Goal: Book appointment/travel/reservation

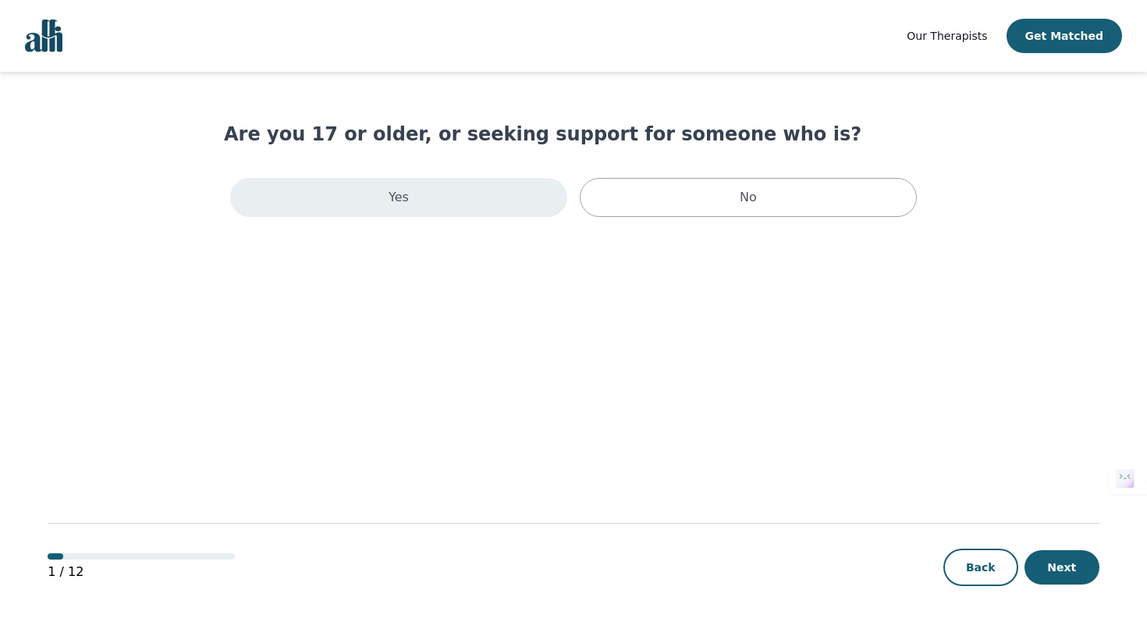
click at [470, 185] on div "Yes" at bounding box center [398, 197] width 337 height 39
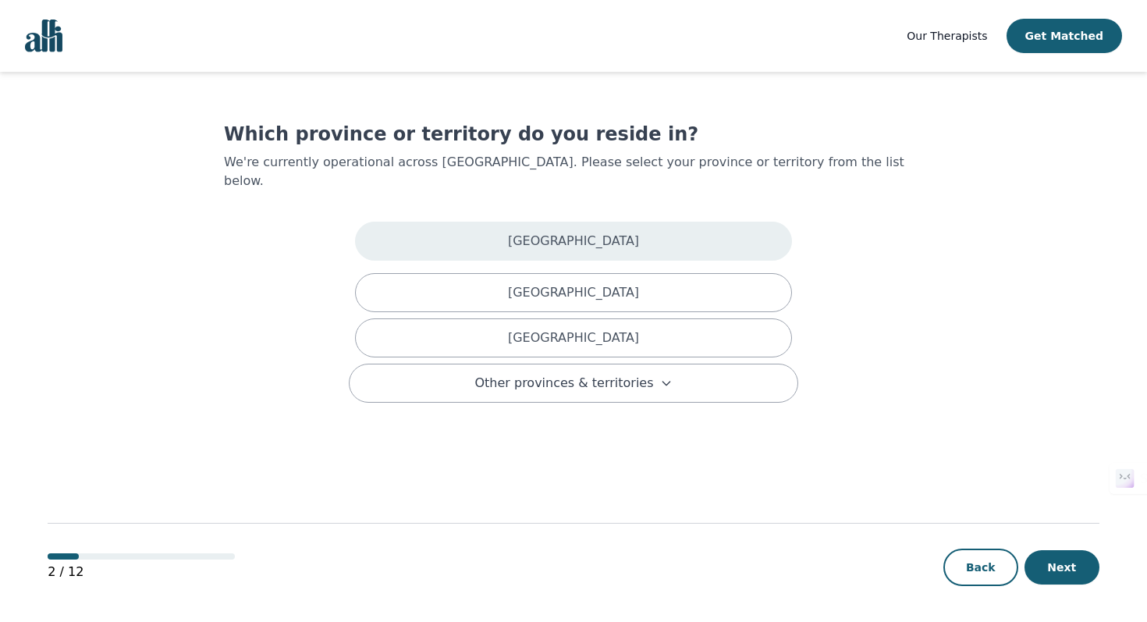
click at [540, 240] on div "[GEOGRAPHIC_DATA]" at bounding box center [573, 241] width 437 height 39
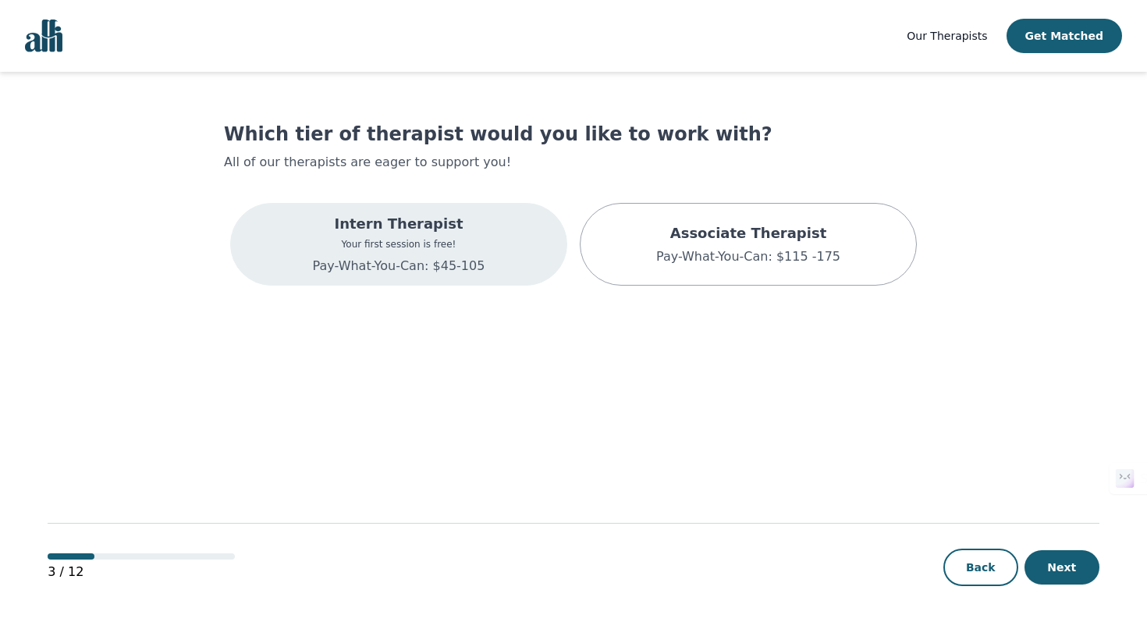
click at [501, 272] on div "Intern Therapist Your first session is free! Pay-What-You-Can: $45-105" at bounding box center [398, 244] width 337 height 83
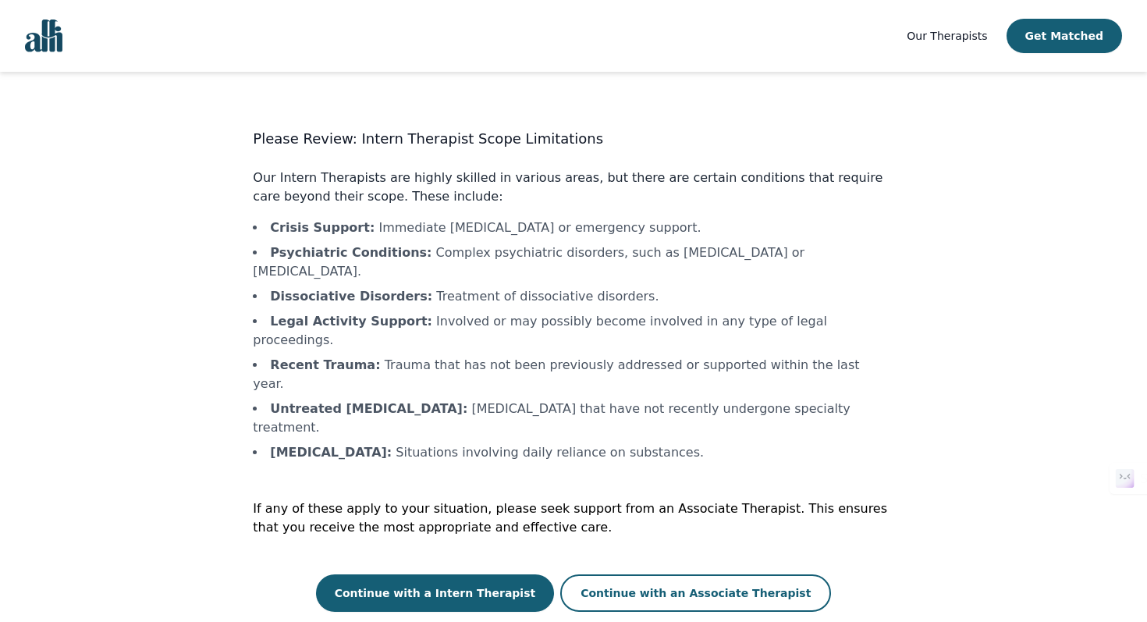
scroll to position [2, 0]
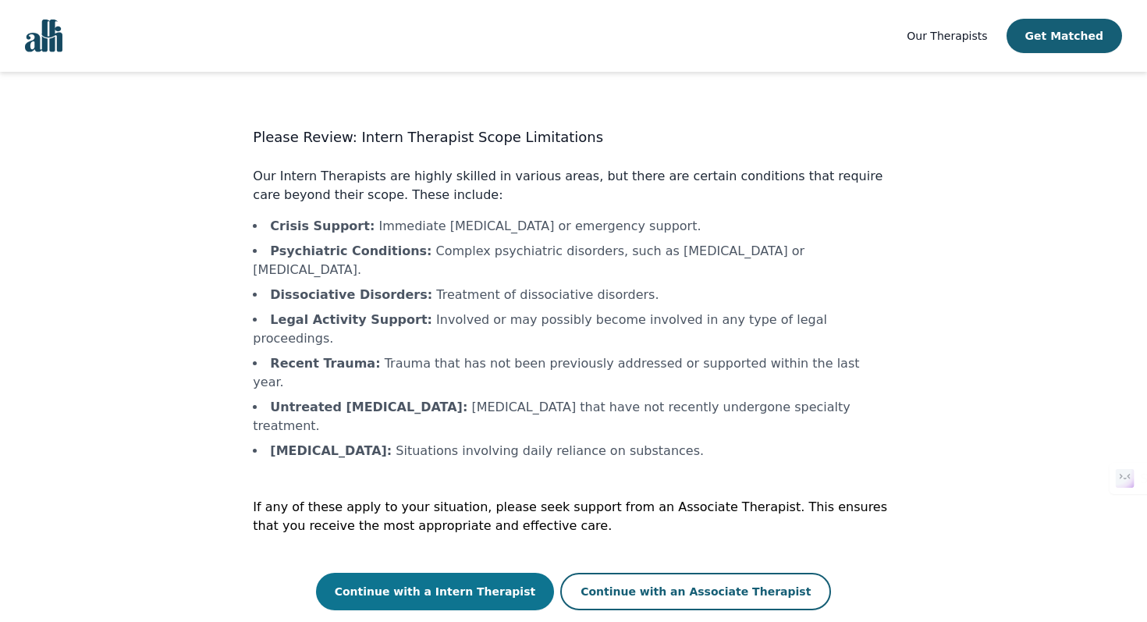
click at [513, 573] on button "Continue with a Intern Therapist" at bounding box center [435, 591] width 239 height 37
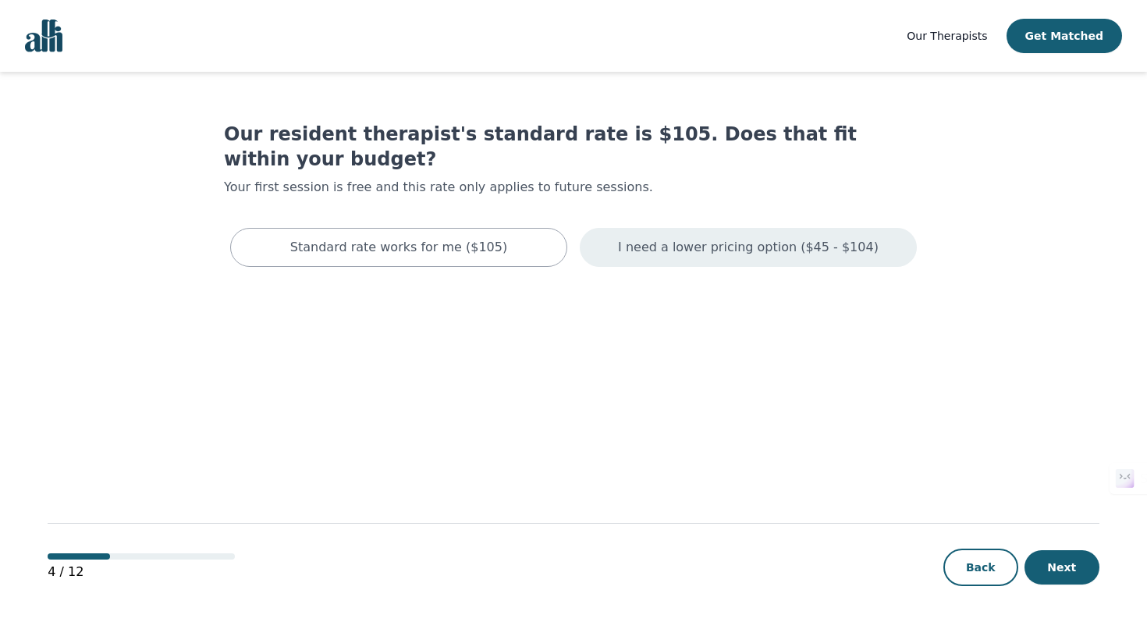
click at [699, 233] on div "I need a lower pricing option ($45 - $104)" at bounding box center [748, 247] width 337 height 39
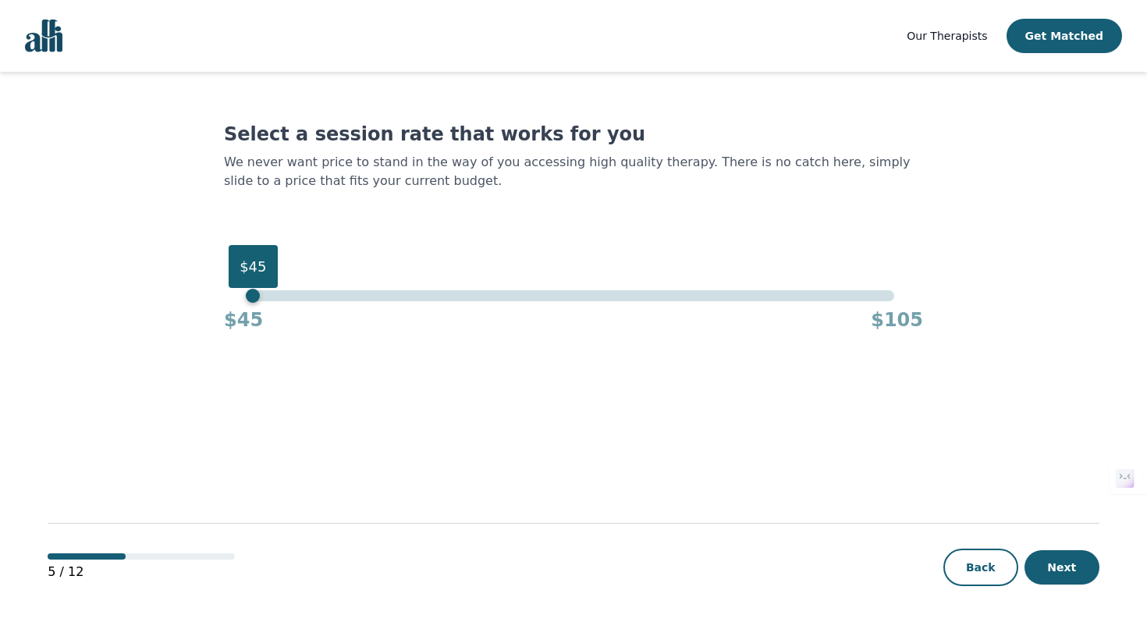
drag, startPoint x: 893, startPoint y: 296, endPoint x: 233, endPoint y: 348, distance: 662.4
click at [233, 348] on main "Select a session rate that works for you We never want price to stand in the wa…" at bounding box center [574, 348] width 1052 height 552
click at [1052, 561] on button "Next" at bounding box center [1062, 567] width 75 height 34
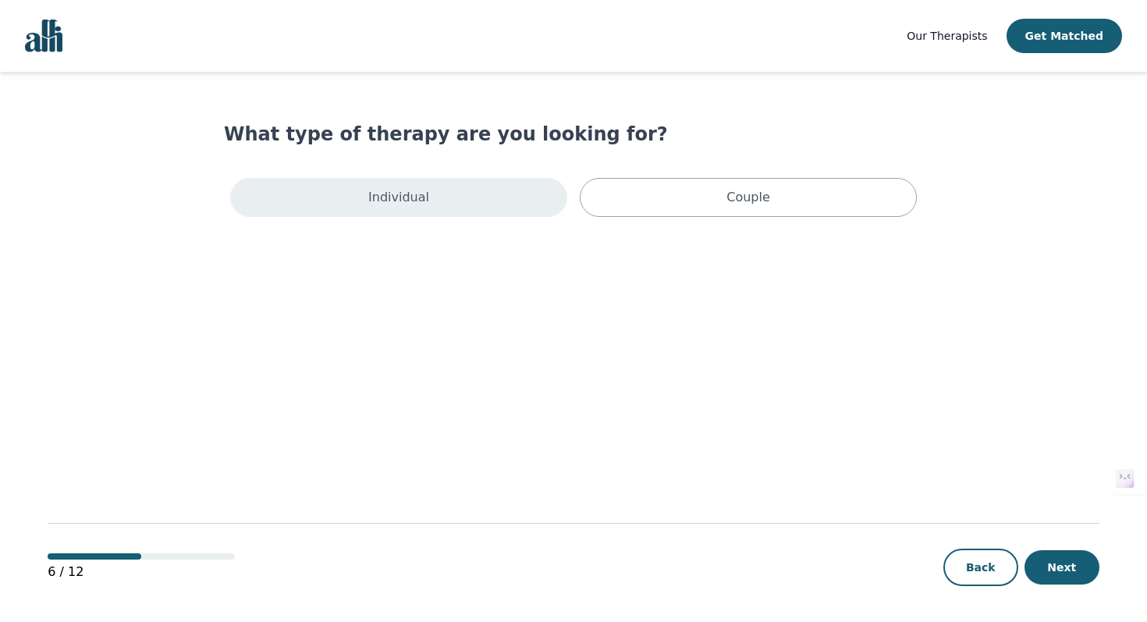
click at [502, 194] on div "Individual" at bounding box center [398, 197] width 337 height 39
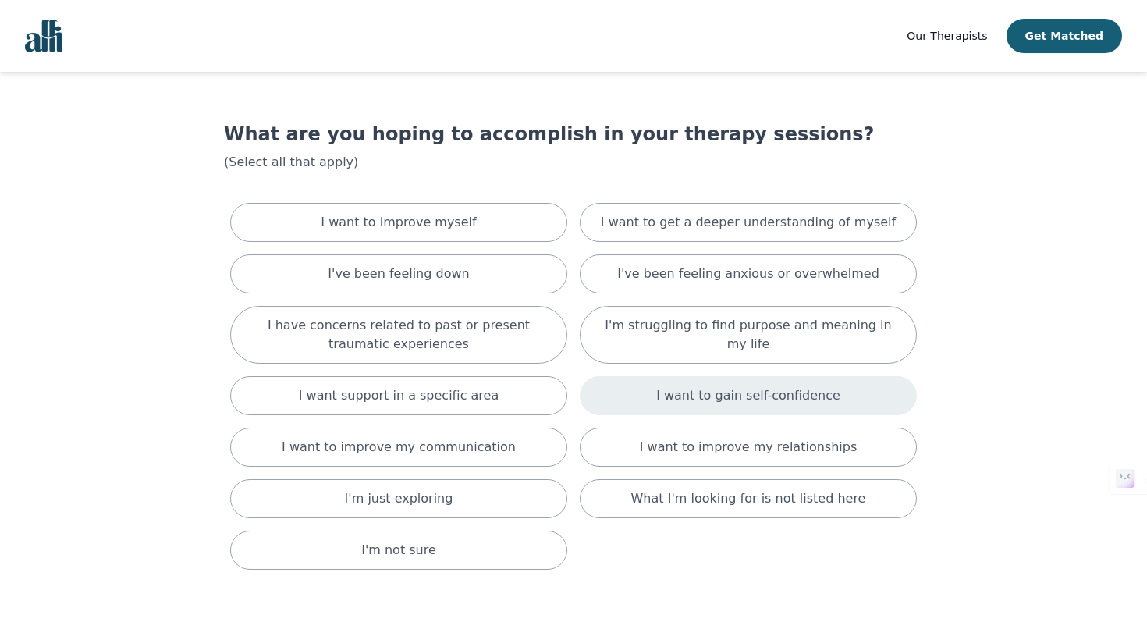
click at [770, 386] on div "I want to gain self-confidence" at bounding box center [748, 395] width 337 height 39
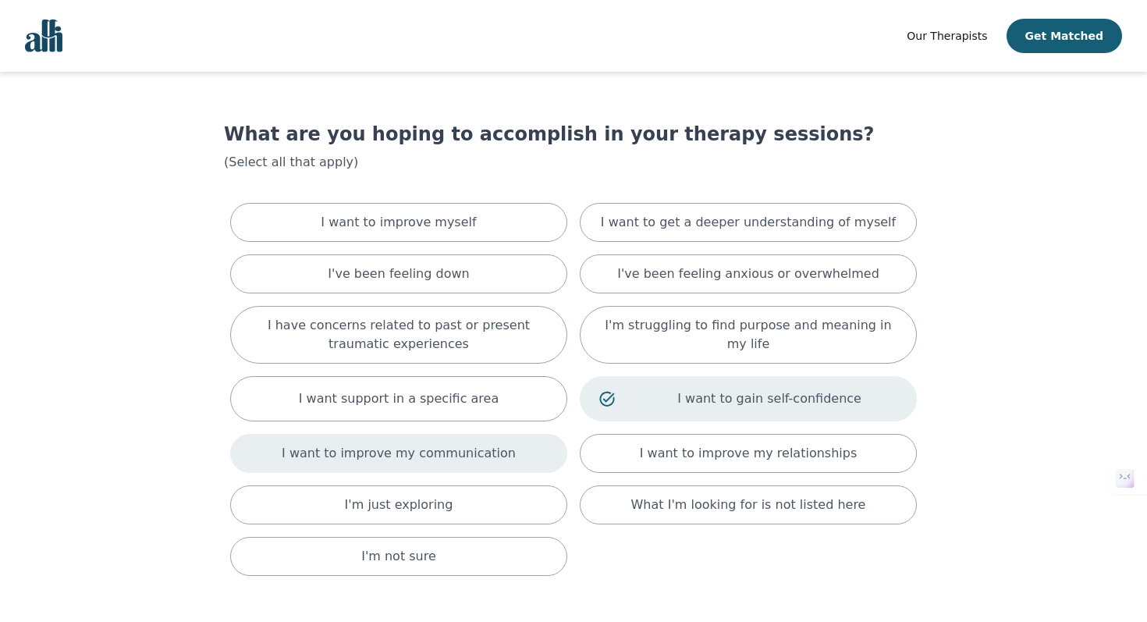
click at [501, 460] on div "I want to improve my communication" at bounding box center [398, 453] width 337 height 39
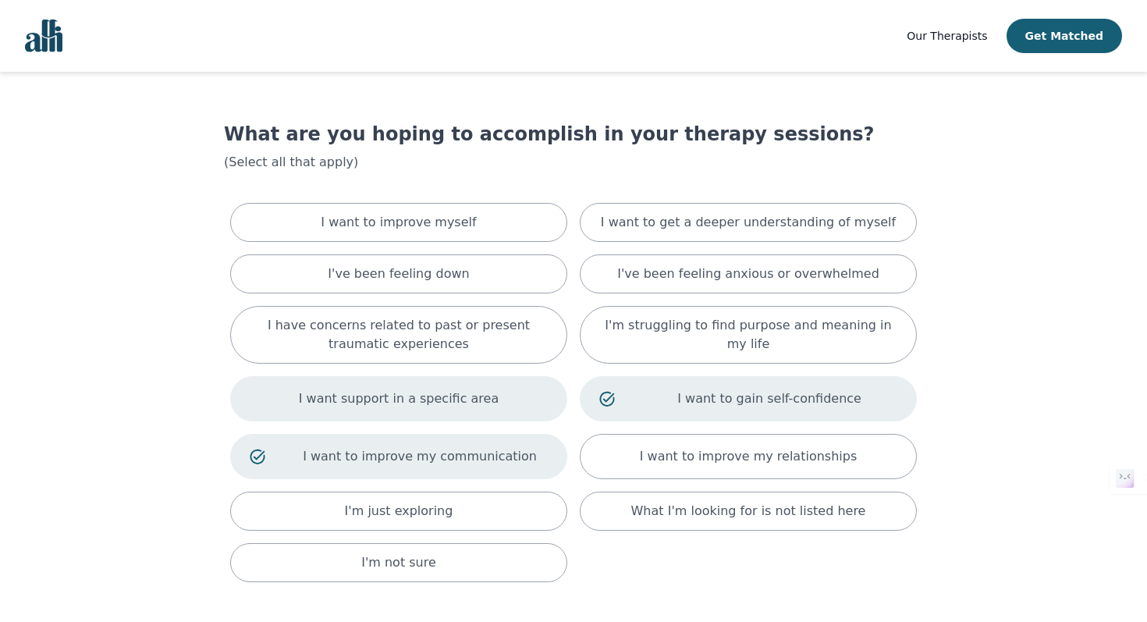
click at [500, 396] on div "I want support in a specific area" at bounding box center [398, 398] width 337 height 45
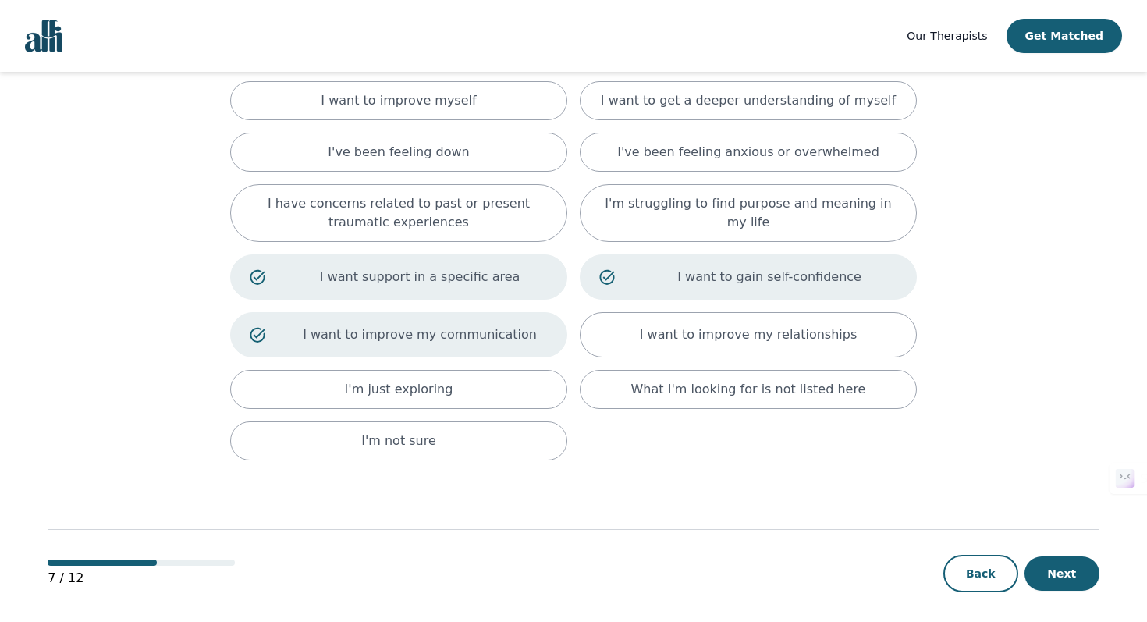
scroll to position [130, 0]
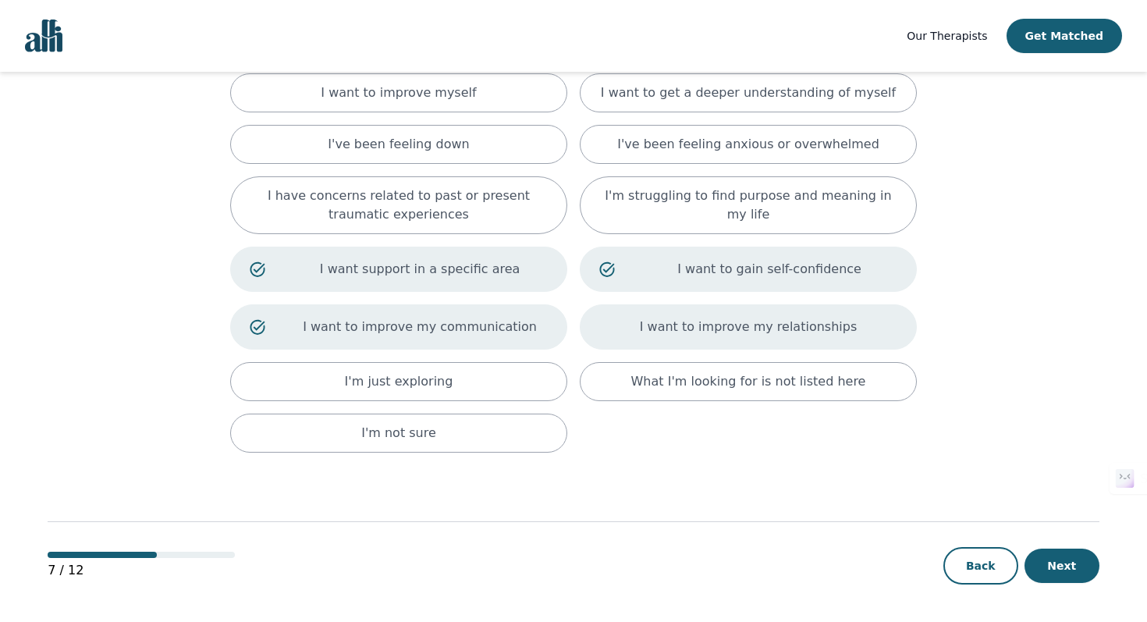
click at [870, 345] on div "I want to improve my relationships" at bounding box center [748, 326] width 337 height 45
click at [1062, 569] on button "Next" at bounding box center [1062, 566] width 75 height 34
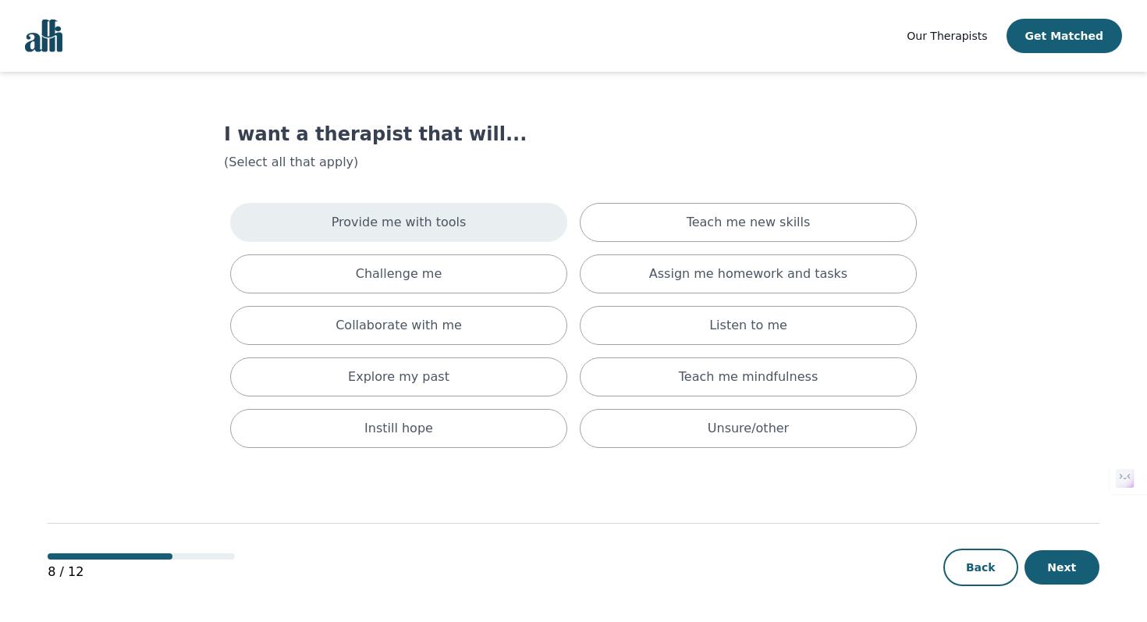
click at [476, 229] on div "Provide me with tools" at bounding box center [398, 222] width 337 height 39
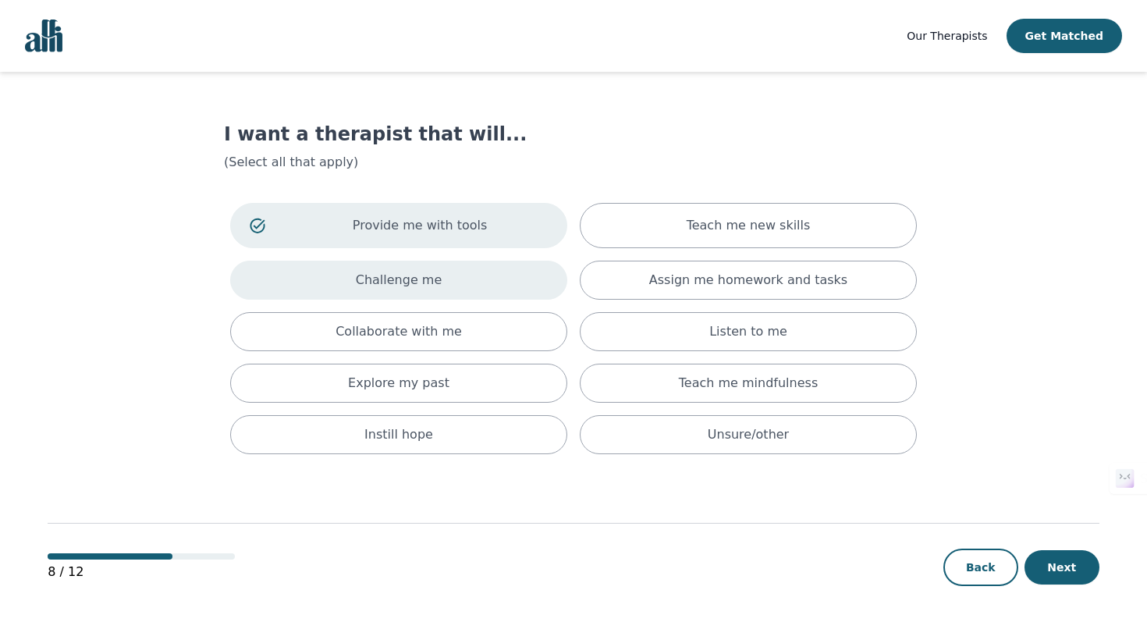
click at [478, 269] on div "Challenge me" at bounding box center [398, 280] width 337 height 39
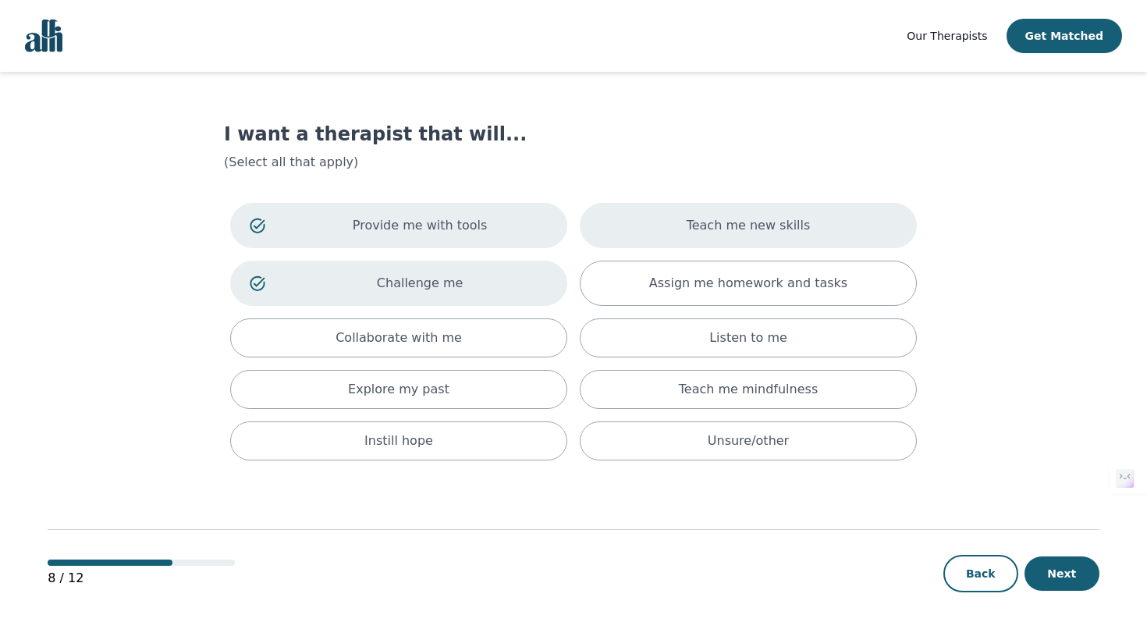
click at [862, 245] on div "Teach me new skills" at bounding box center [748, 225] width 337 height 45
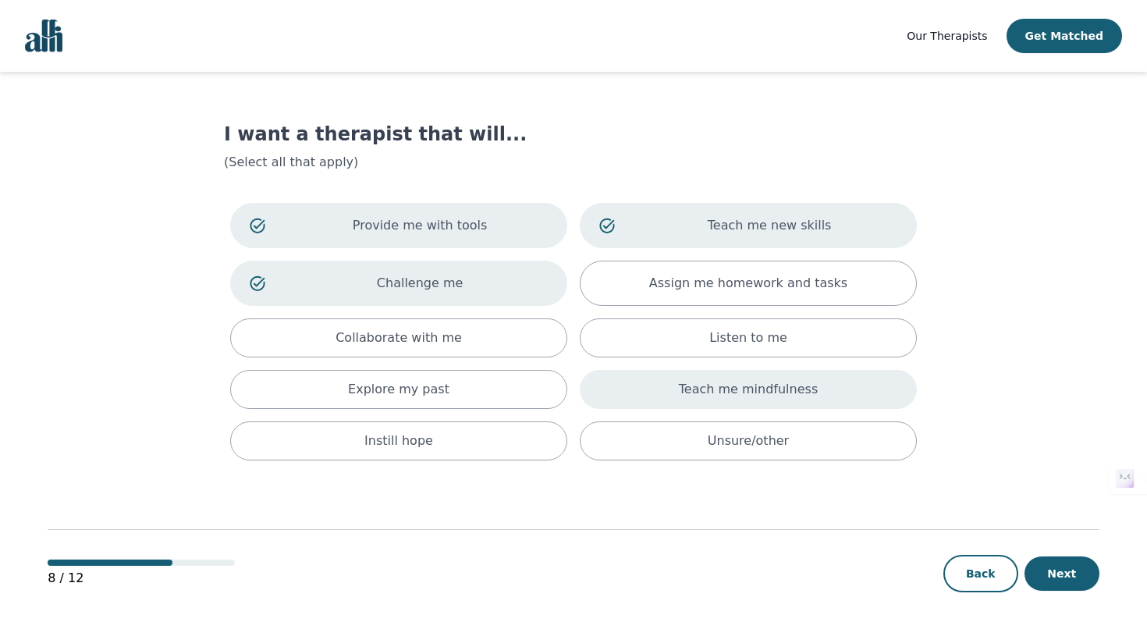
click at [829, 397] on div "Teach me mindfulness" at bounding box center [748, 389] width 337 height 39
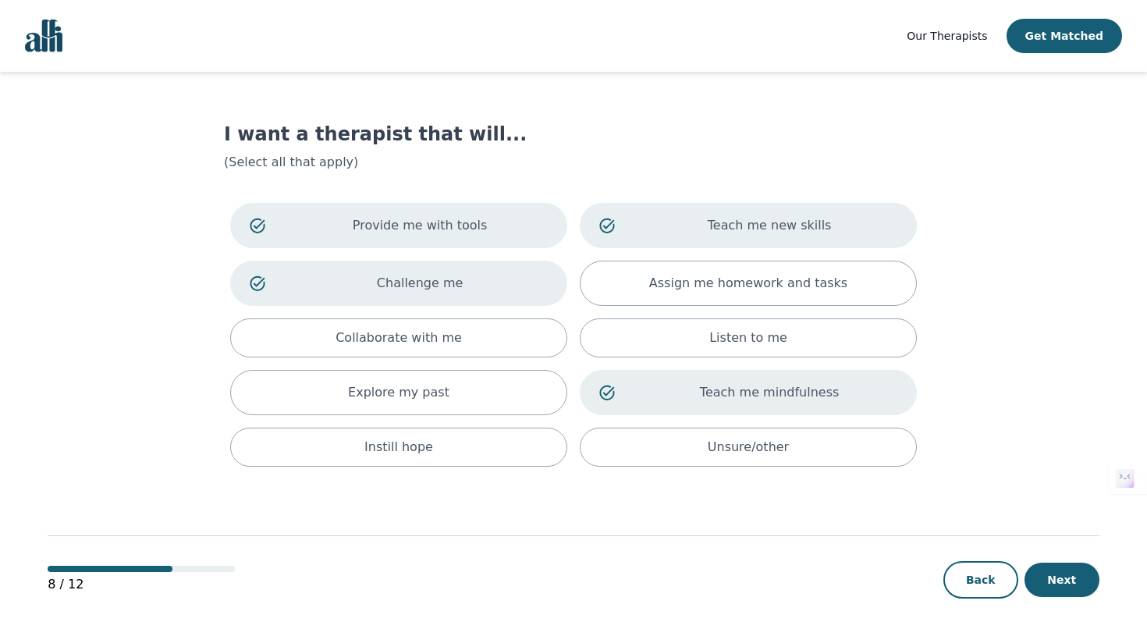
scroll to position [14, 0]
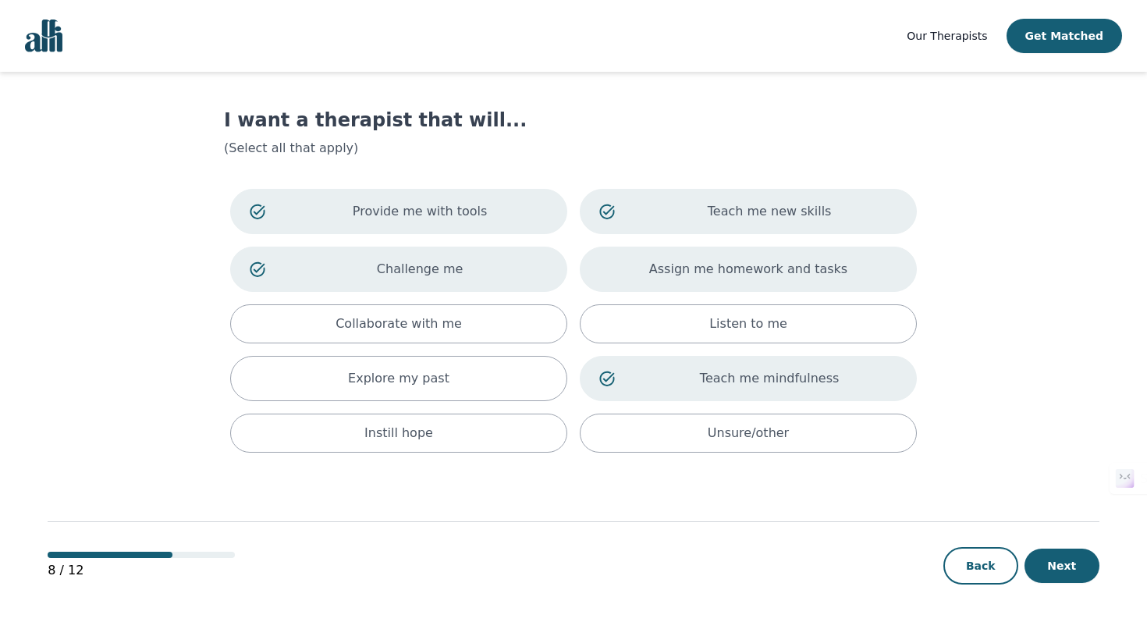
click at [896, 255] on div "Assign me homework and tasks" at bounding box center [748, 269] width 337 height 45
click at [1068, 563] on button "Next" at bounding box center [1062, 566] width 75 height 34
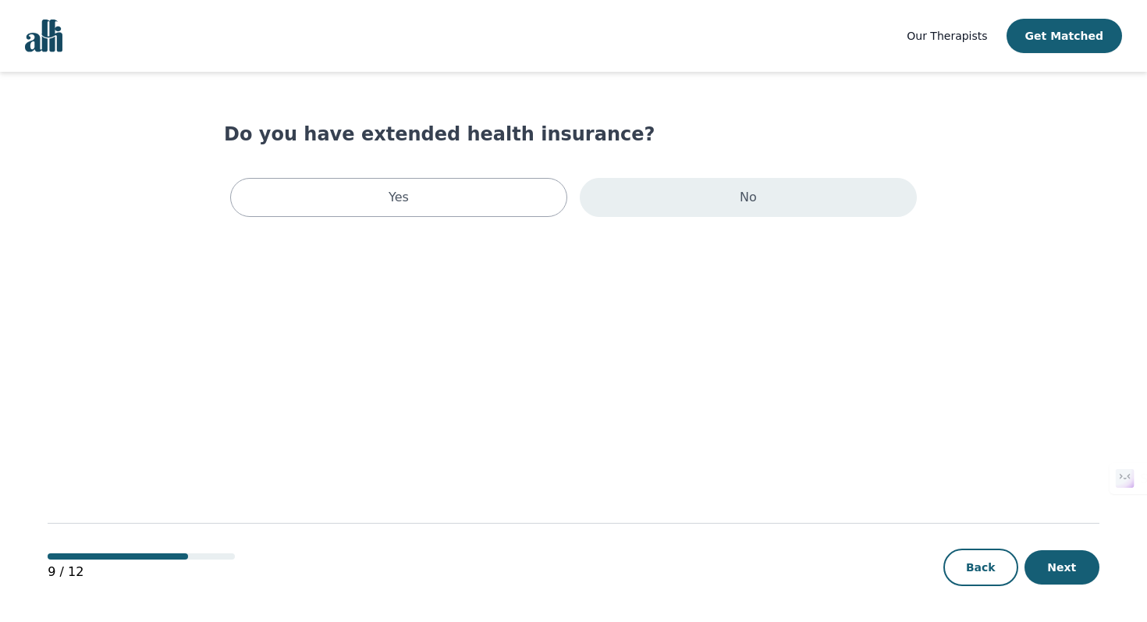
click at [621, 196] on div "No" at bounding box center [748, 197] width 337 height 39
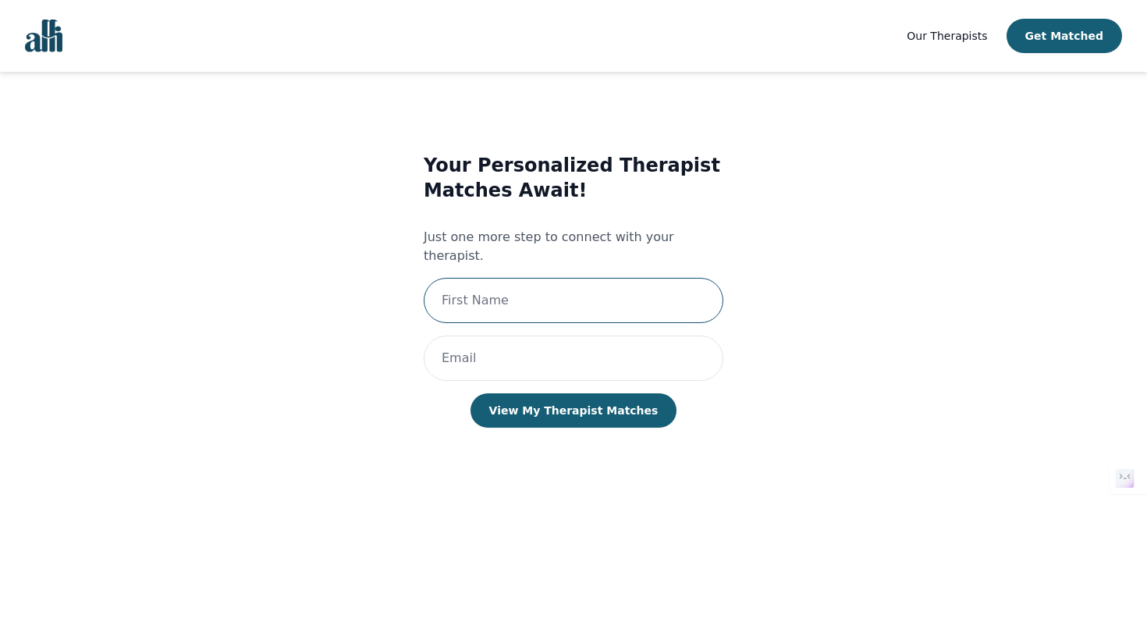
click at [566, 278] on input "text" at bounding box center [574, 300] width 300 height 45
type input "[PERSON_NAME]"
click at [536, 336] on input "email" at bounding box center [574, 358] width 300 height 45
type input "[EMAIL_ADDRESS][DOMAIN_NAME]"
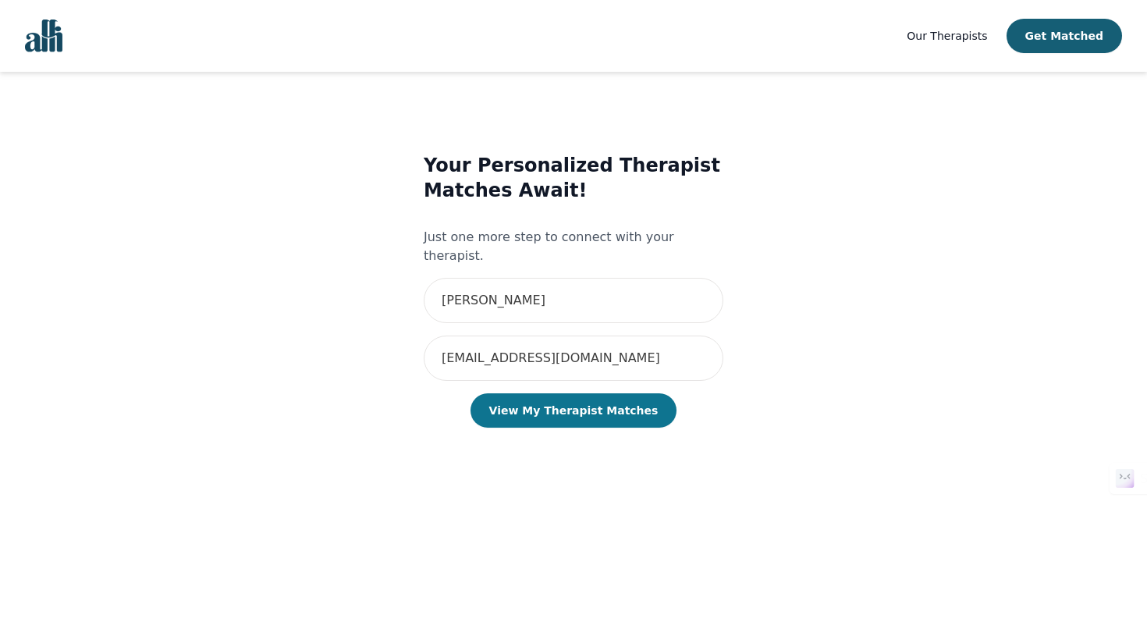
click at [547, 398] on button "View My Therapist Matches" at bounding box center [574, 410] width 207 height 34
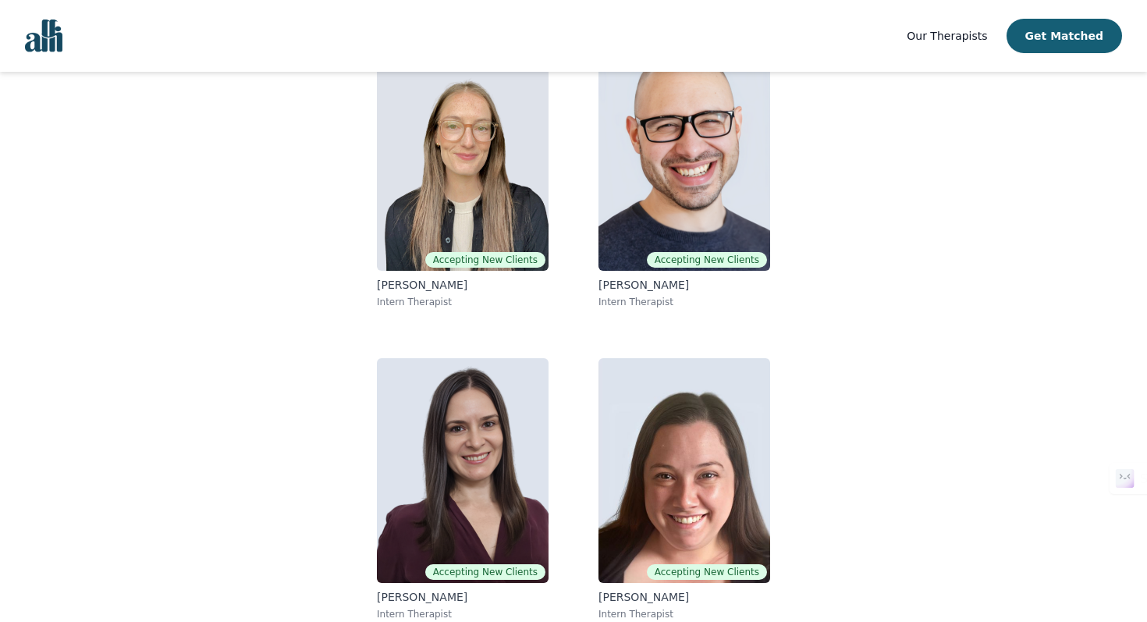
scroll to position [178, 0]
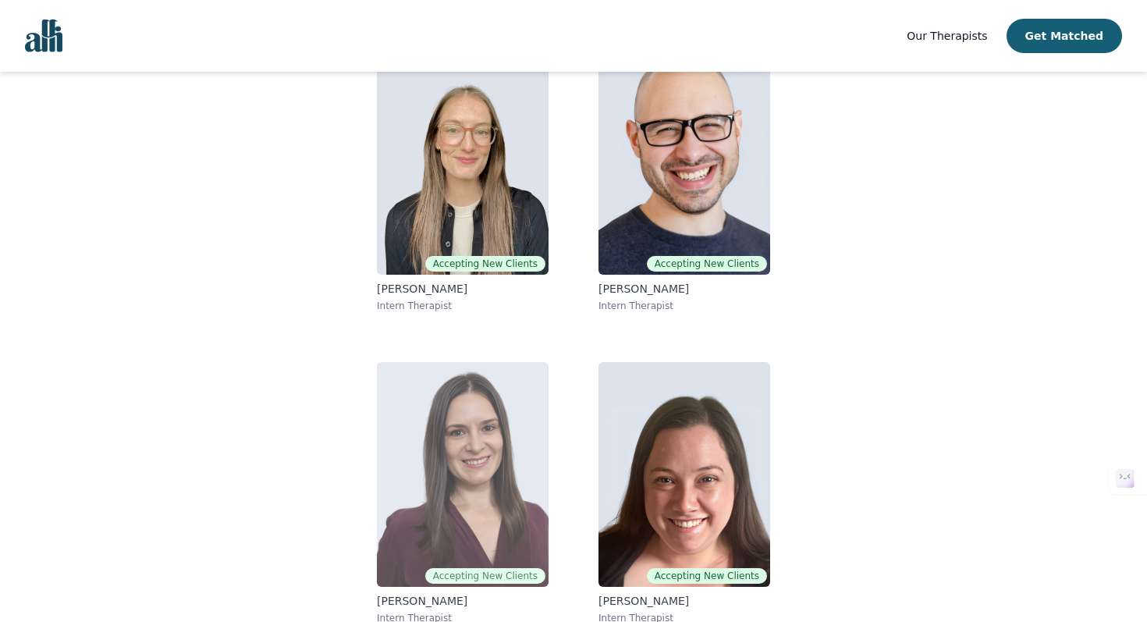
click at [517, 504] on img at bounding box center [463, 474] width 172 height 225
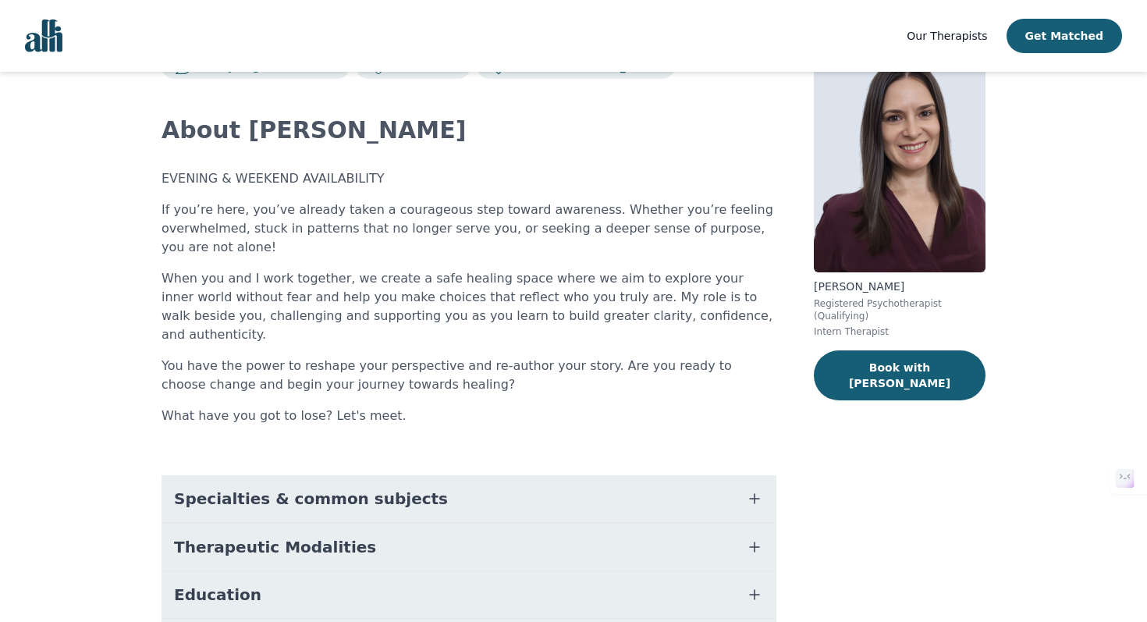
scroll to position [114, 0]
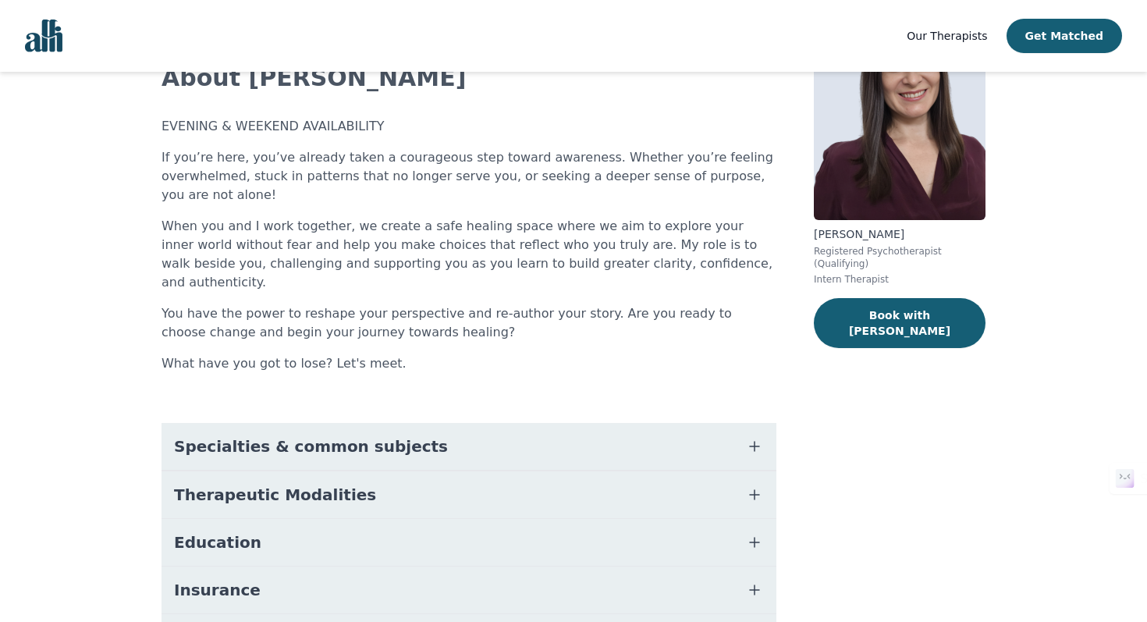
click at [649, 423] on button "Specialties & common subjects" at bounding box center [469, 446] width 615 height 47
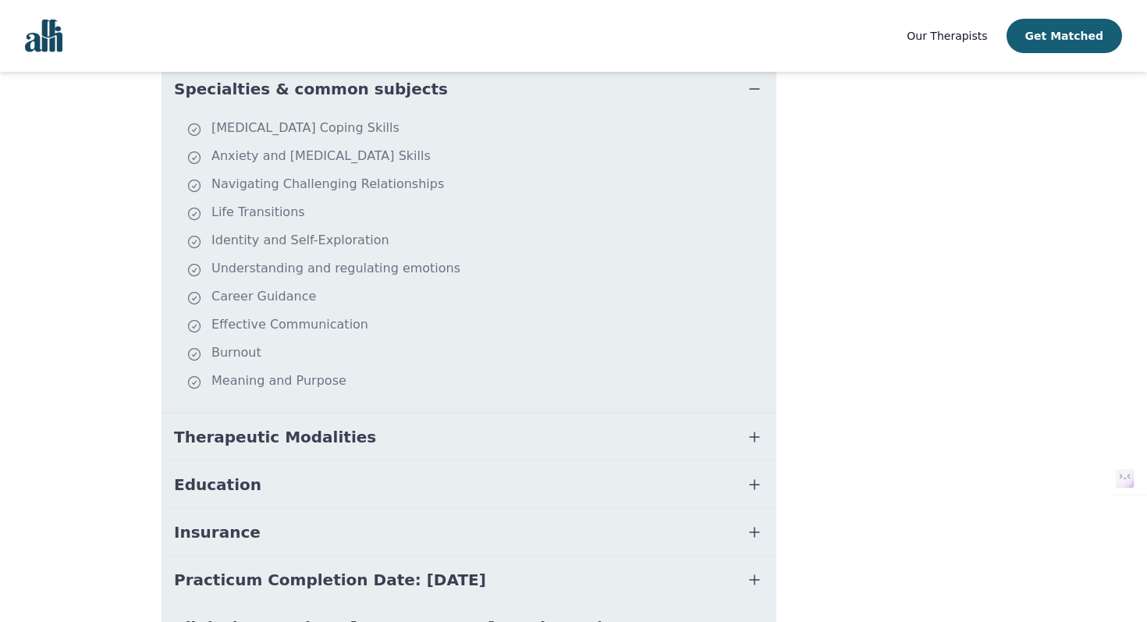
scroll to position [475, 0]
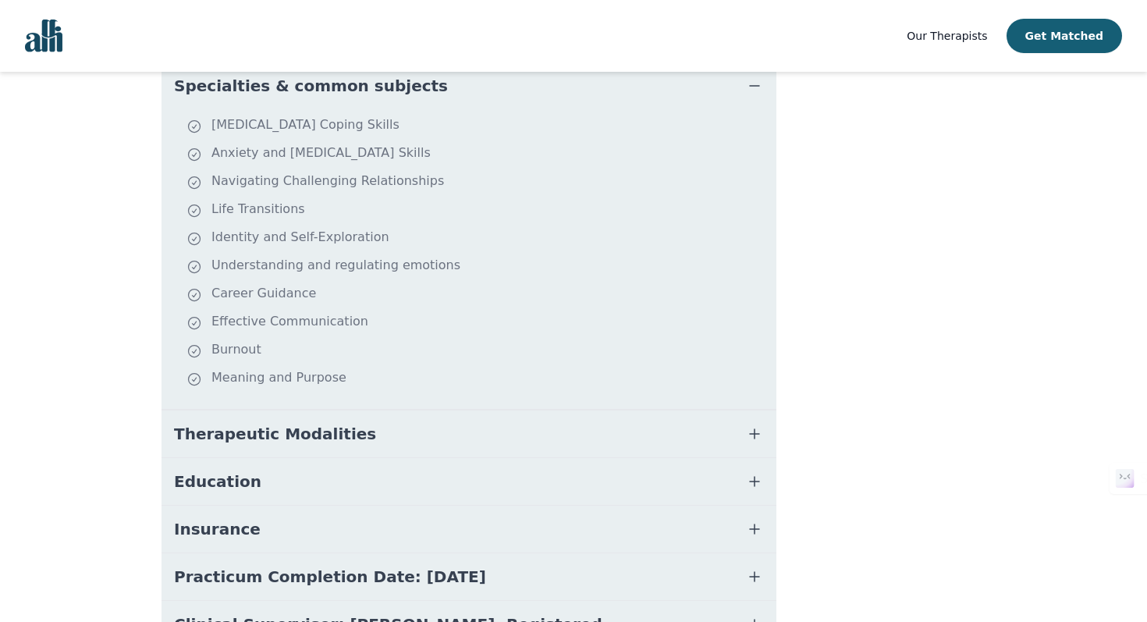
click at [644, 411] on button "Therapeutic Modalities" at bounding box center [469, 434] width 615 height 47
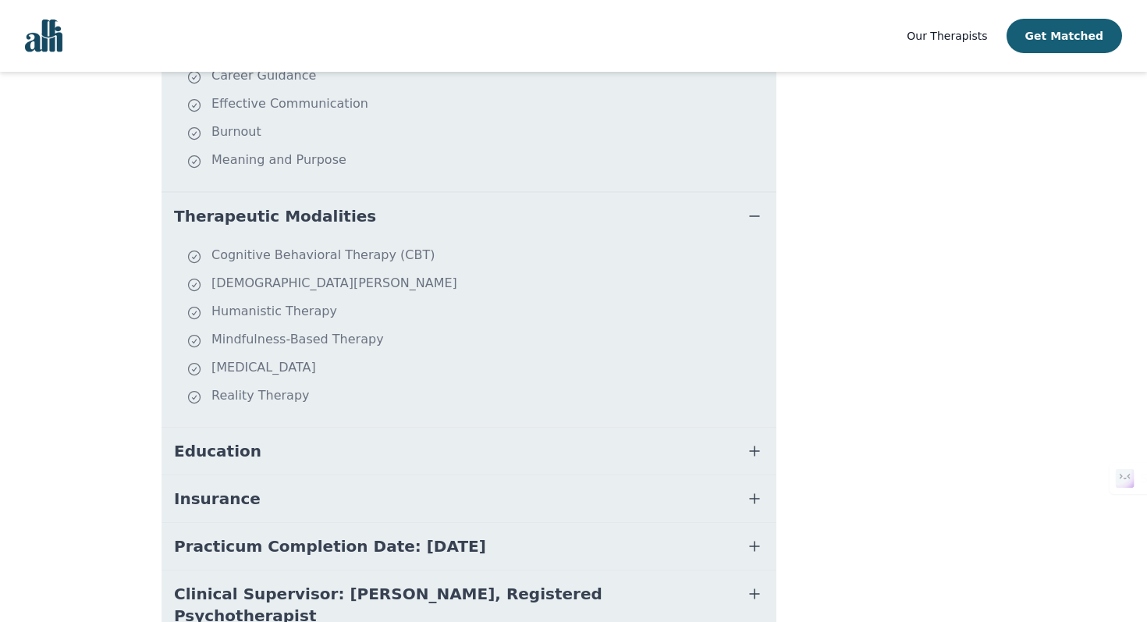
scroll to position [697, 0]
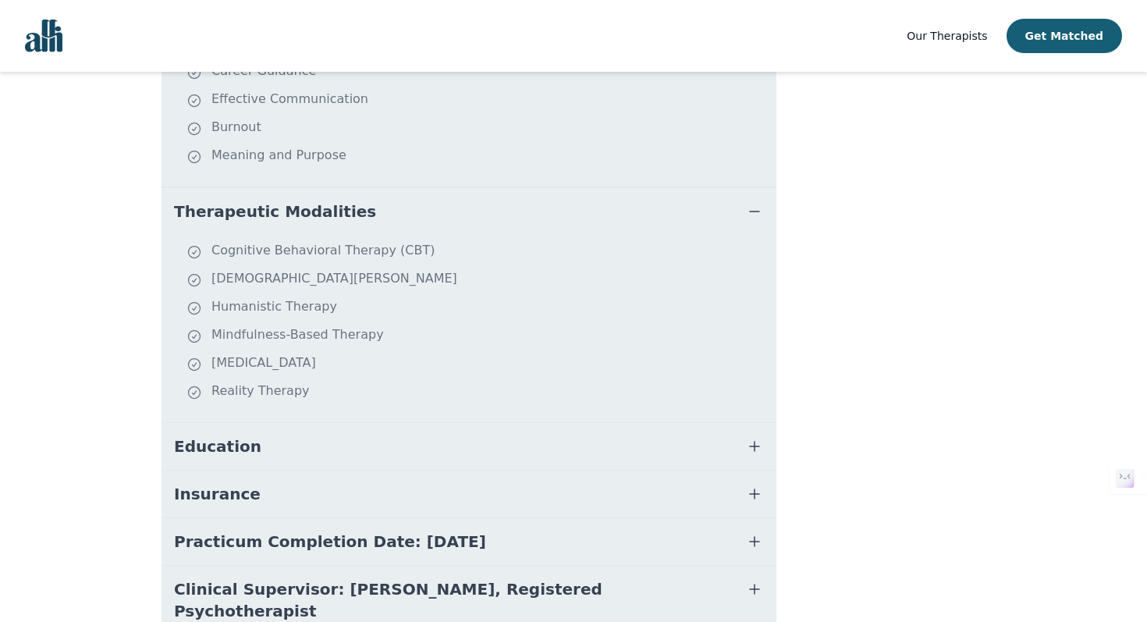
click at [247, 430] on button "Education" at bounding box center [469, 446] width 615 height 47
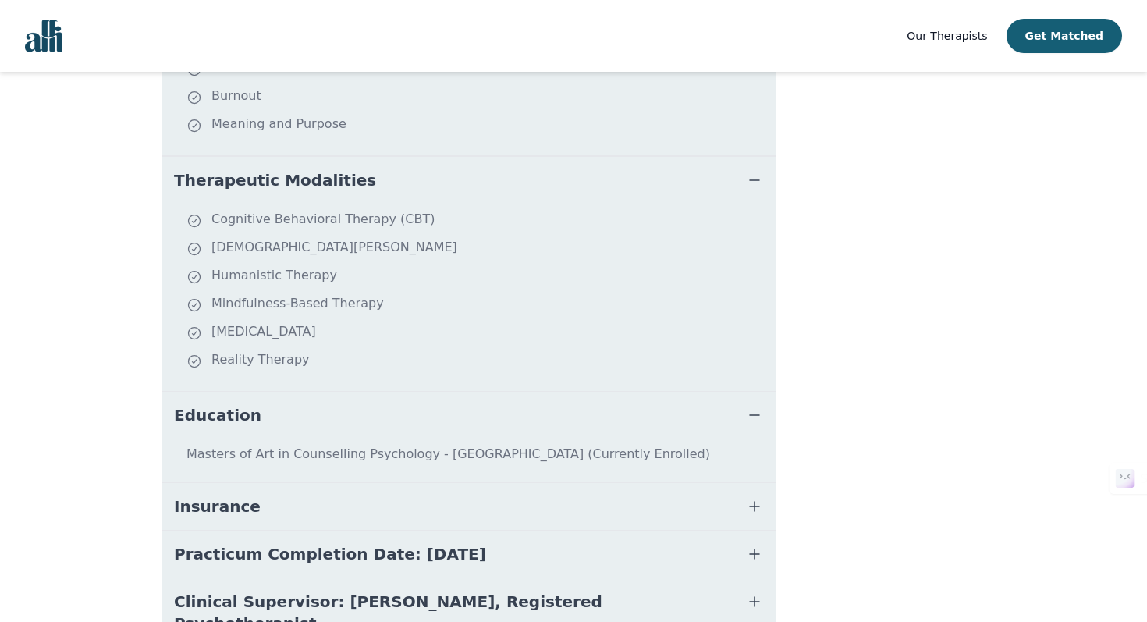
scroll to position [788, 0]
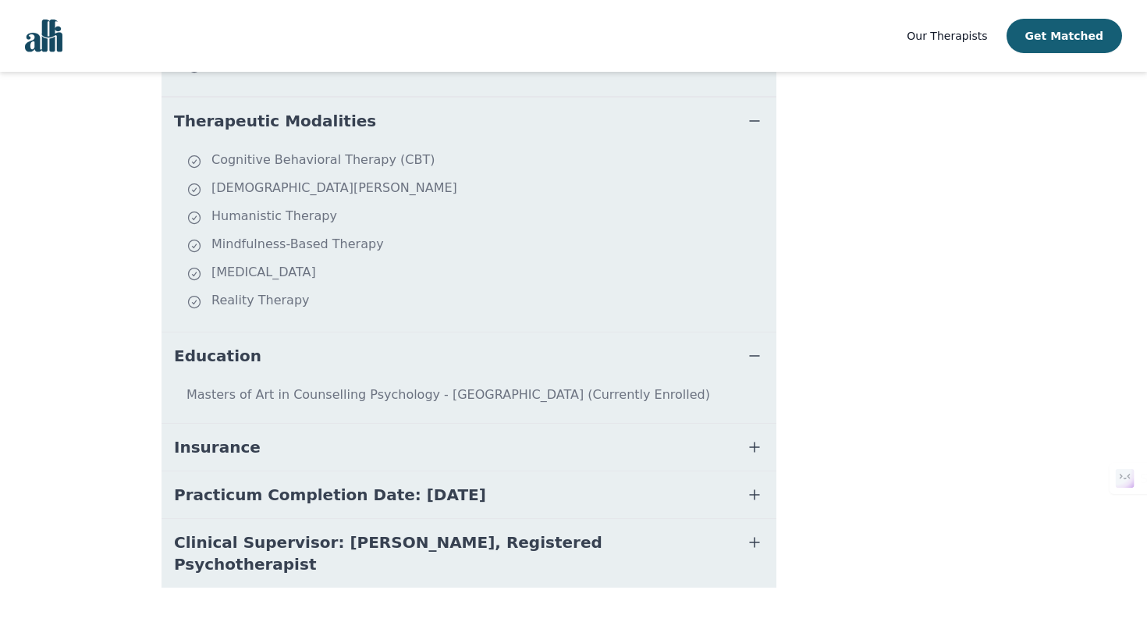
click at [226, 436] on span "Insurance" at bounding box center [217, 447] width 87 height 22
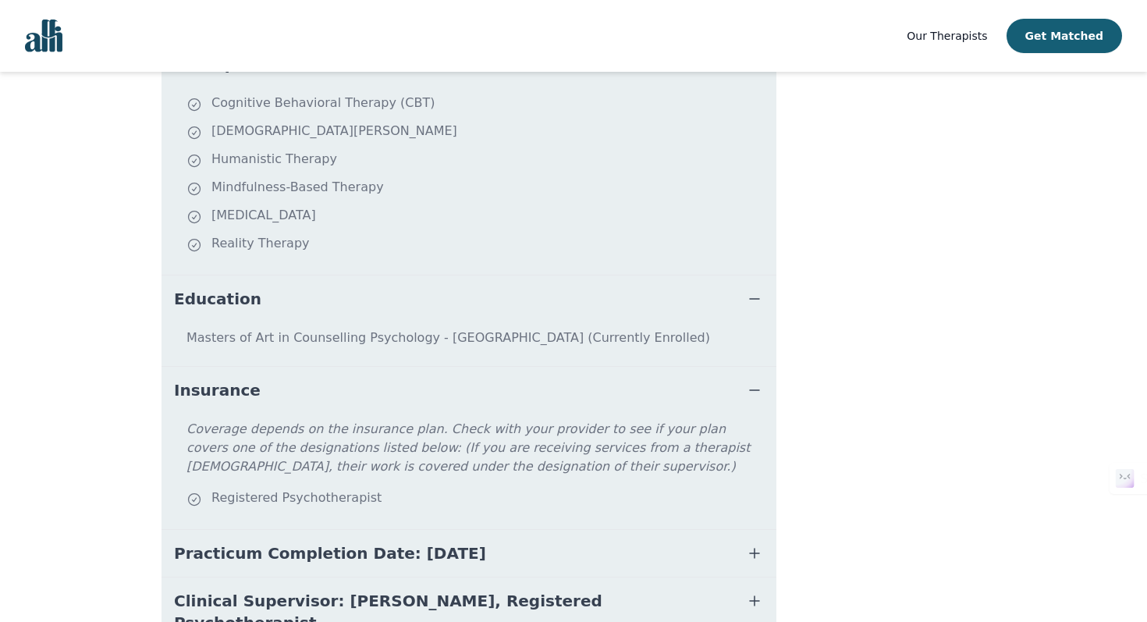
scroll to position [859, 0]
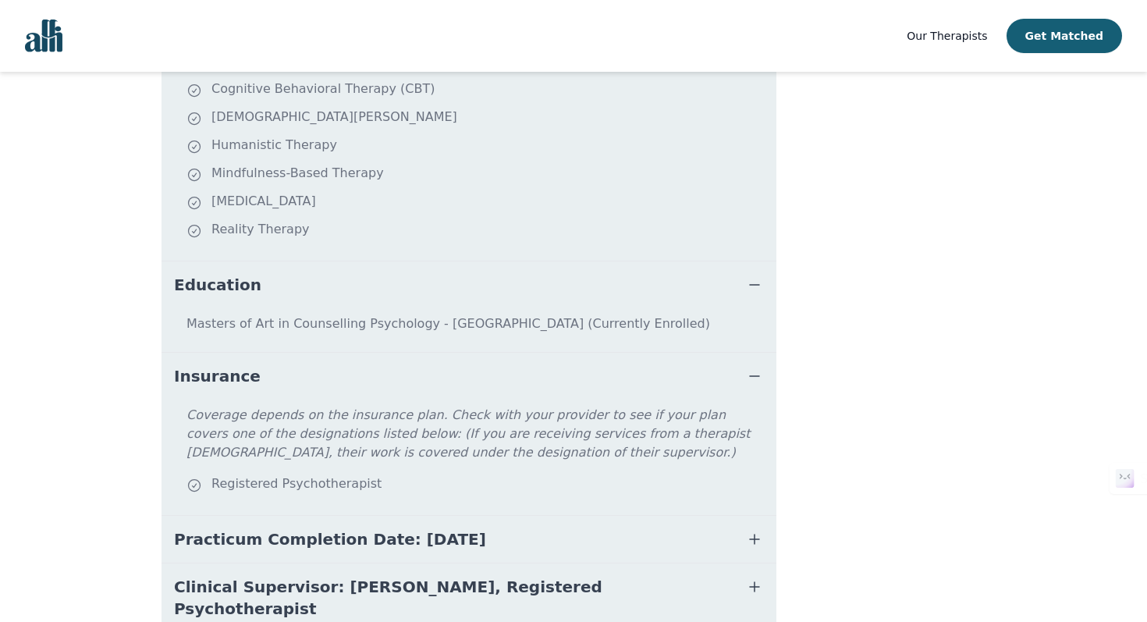
click at [265, 532] on button "Practicum Completion Date: [DATE]" at bounding box center [469, 539] width 615 height 47
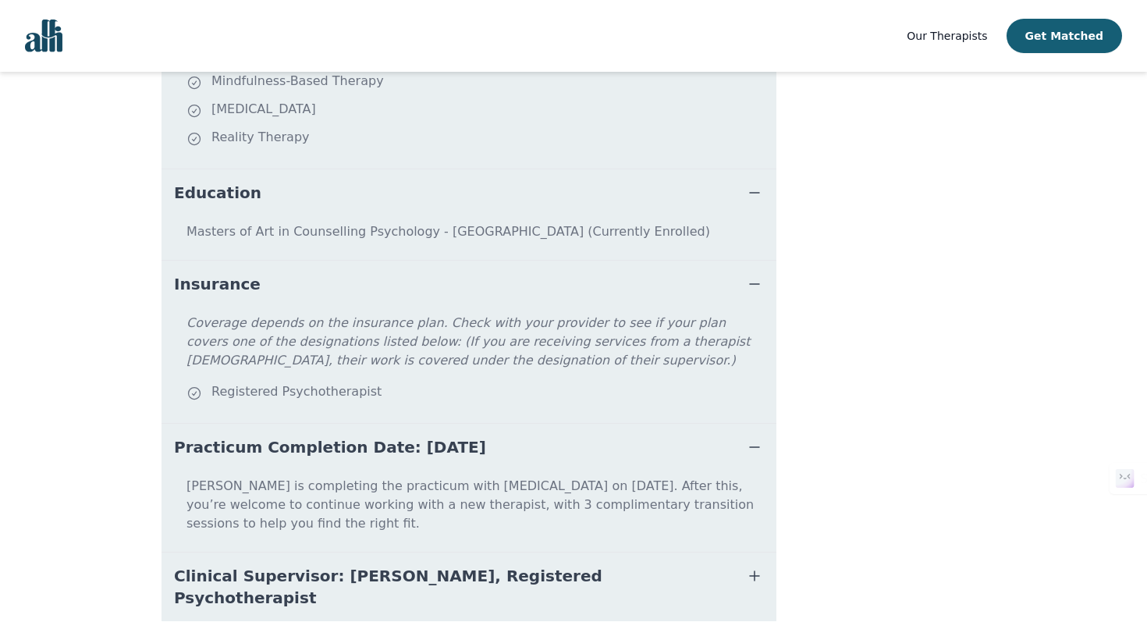
scroll to position [966, 0]
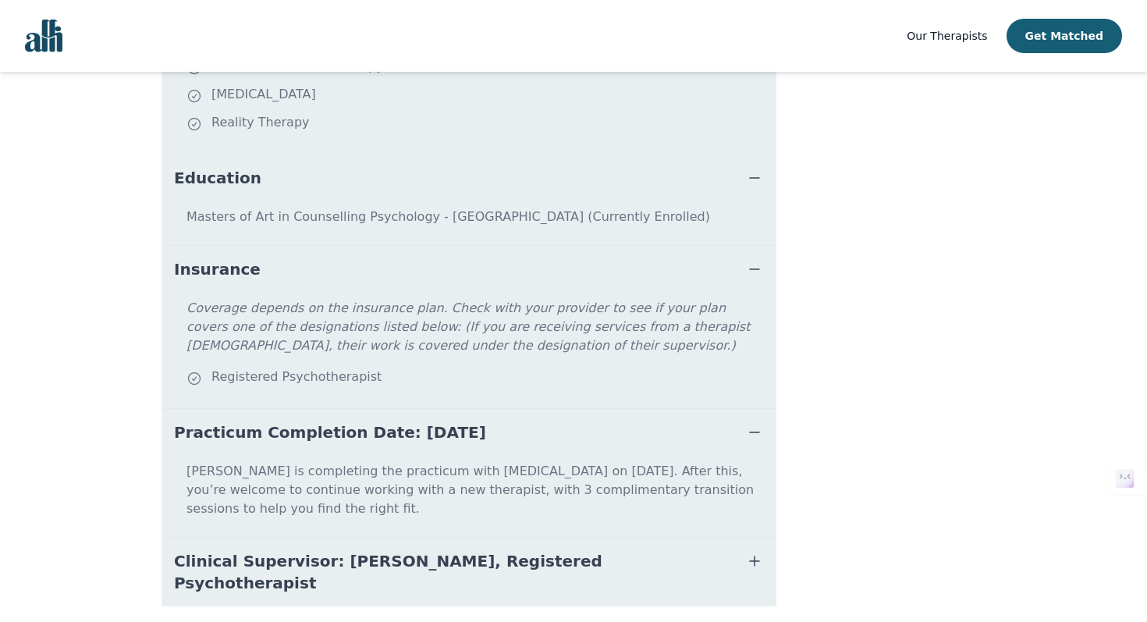
click at [266, 538] on button "Clinical Supervisor: [PERSON_NAME], Registered Psychotherapist" at bounding box center [469, 572] width 615 height 69
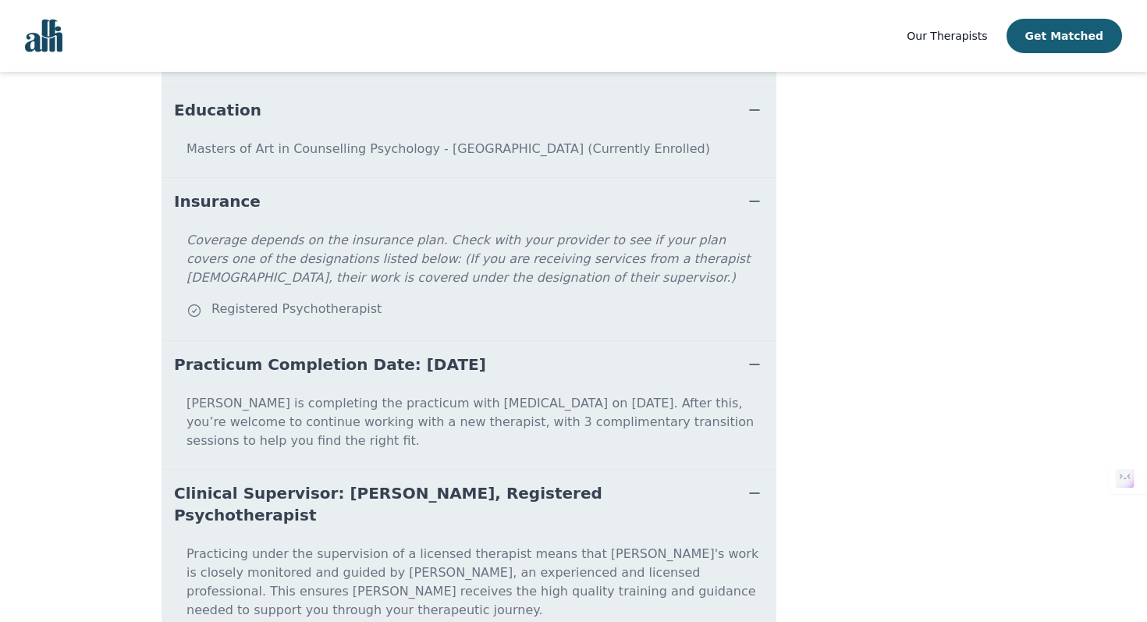
scroll to position [1047, 0]
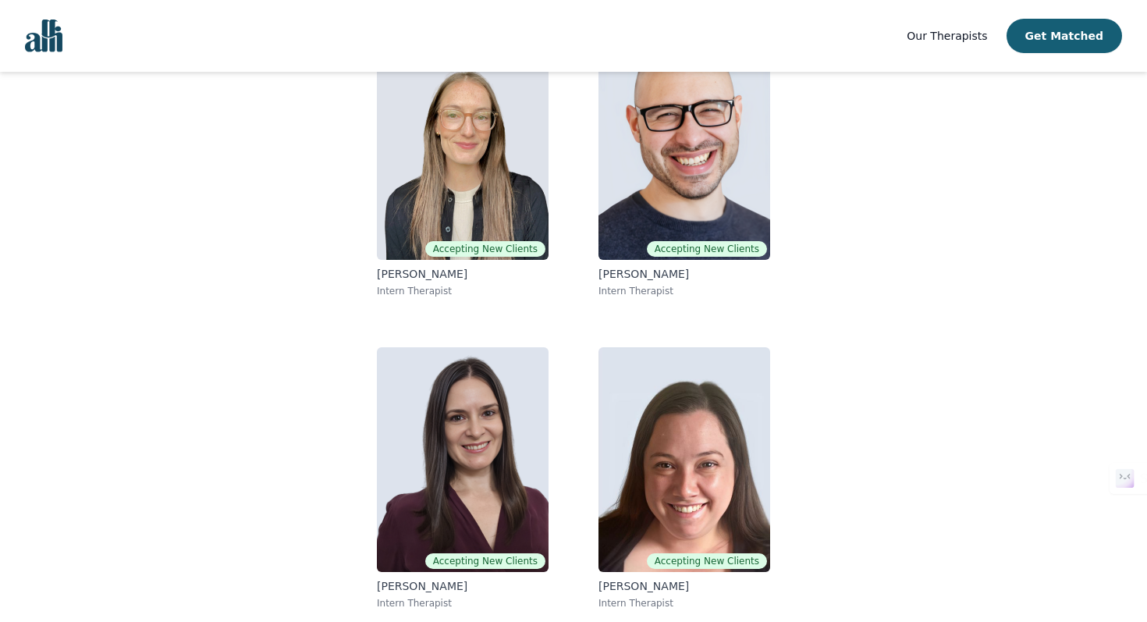
scroll to position [162, 0]
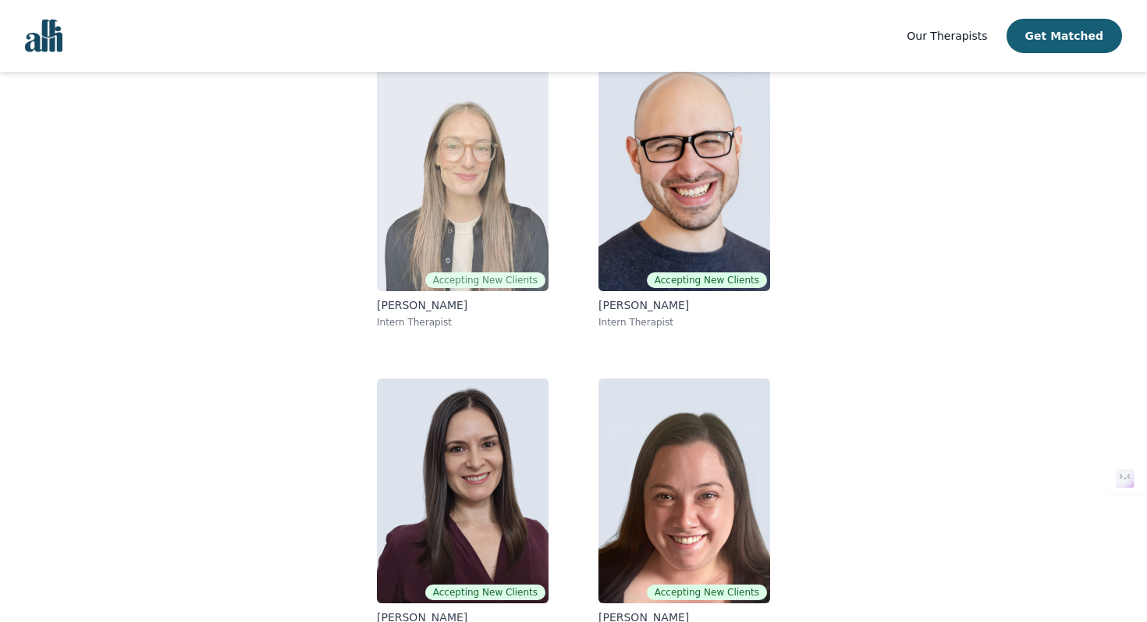
click at [436, 220] on img at bounding box center [463, 178] width 172 height 225
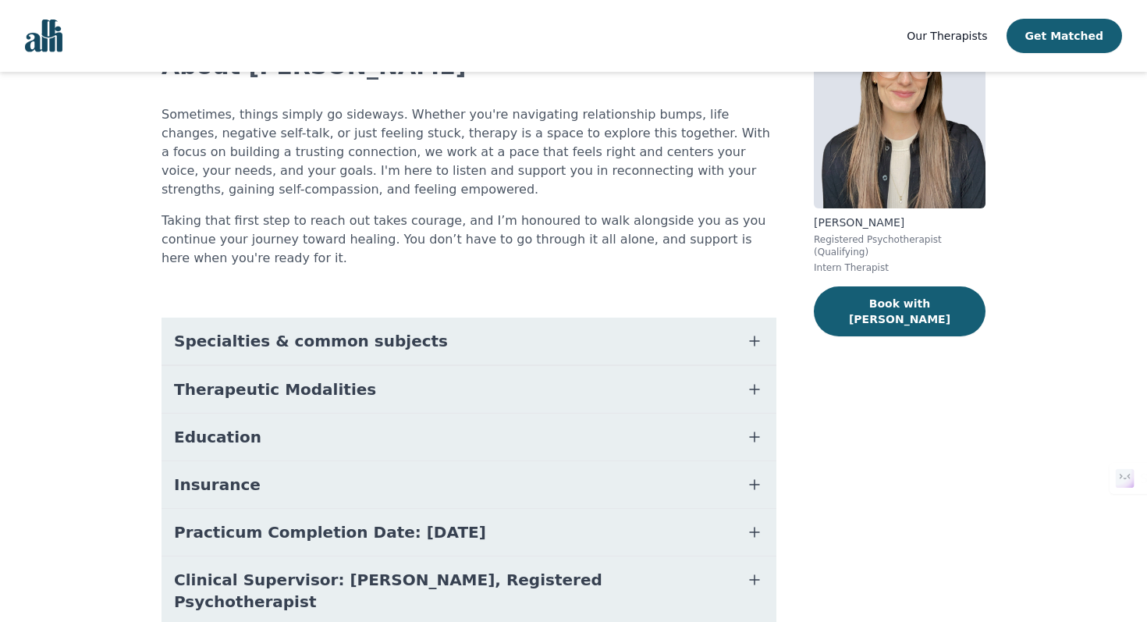
scroll to position [142, 0]
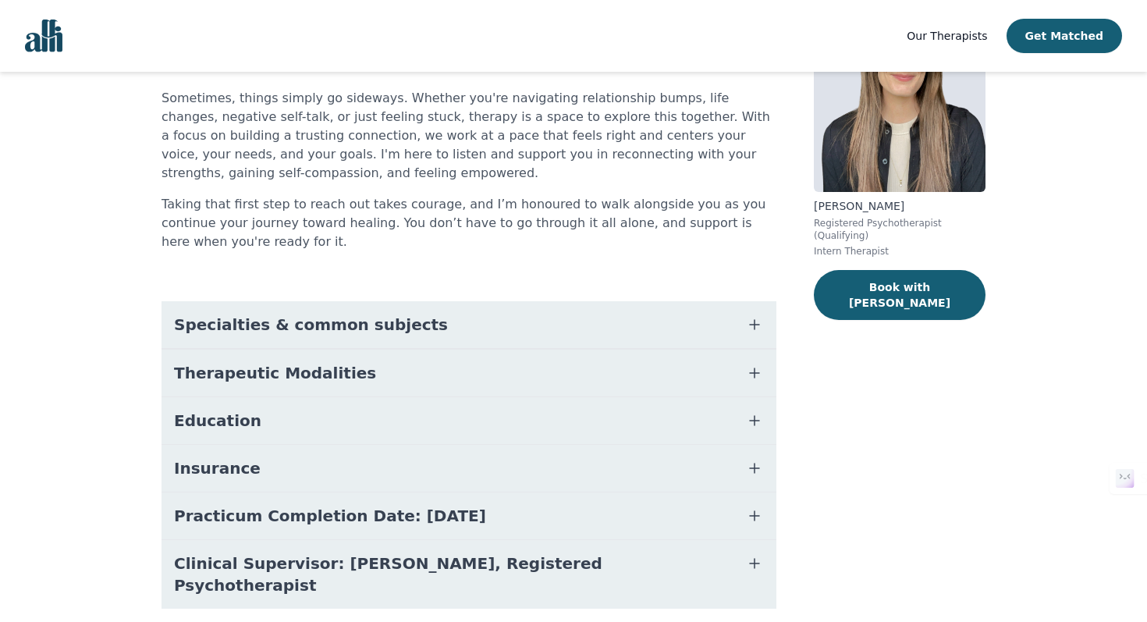
click at [417, 560] on span "Clinical Supervisor: [PERSON_NAME], Registered Psychotherapist" at bounding box center [450, 575] width 553 height 44
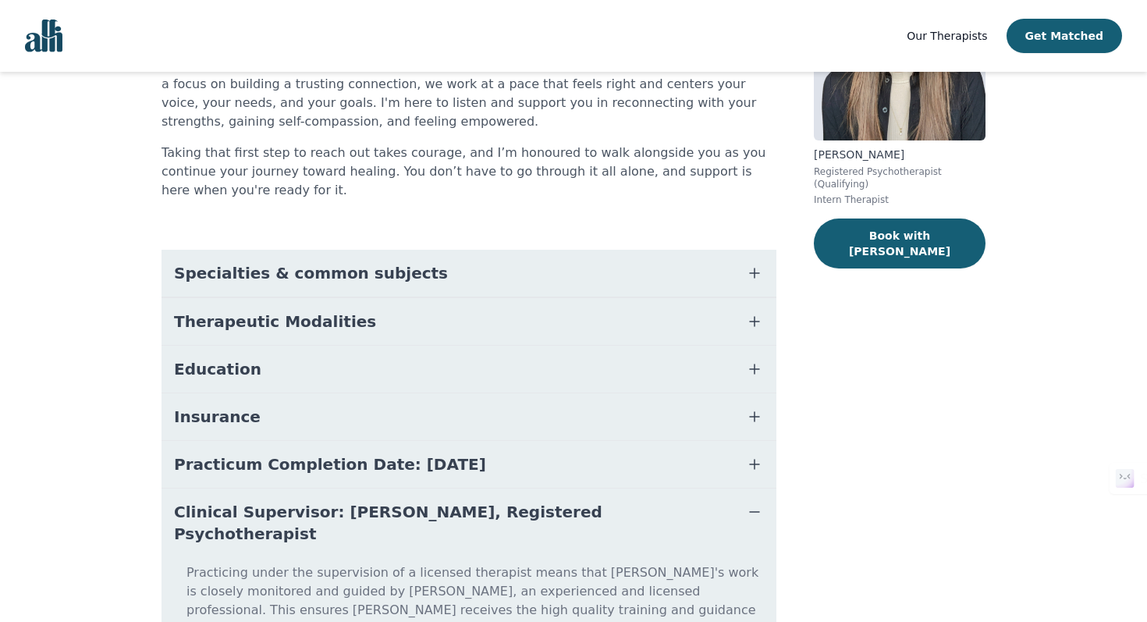
scroll to position [137, 0]
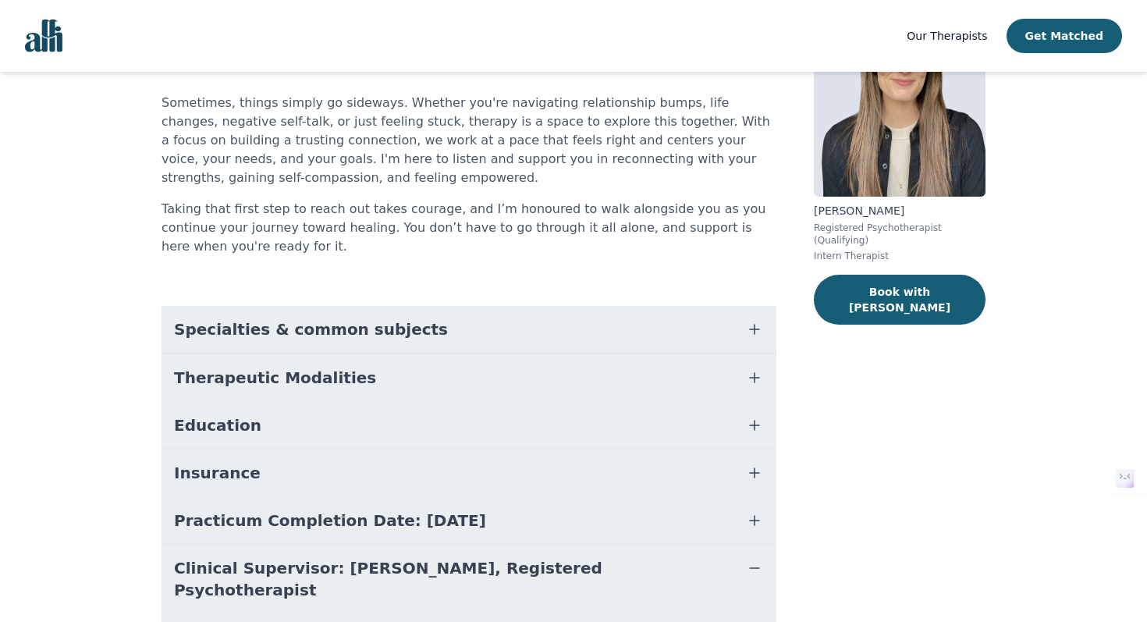
click at [456, 325] on button "Specialties & common subjects" at bounding box center [469, 329] width 615 height 47
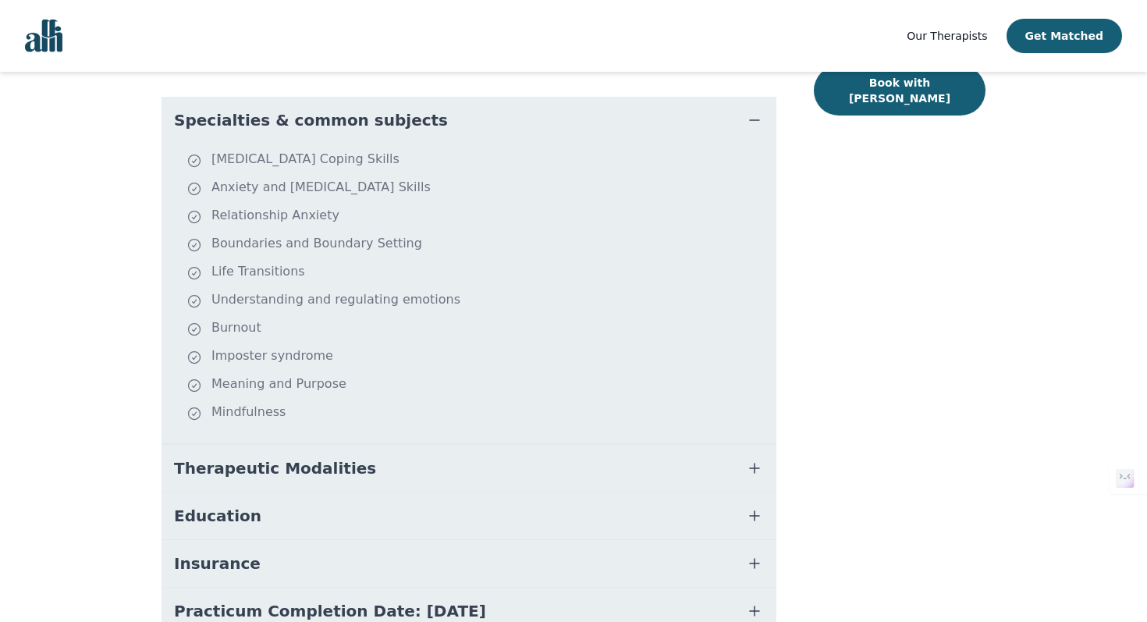
scroll to position [401, 0]
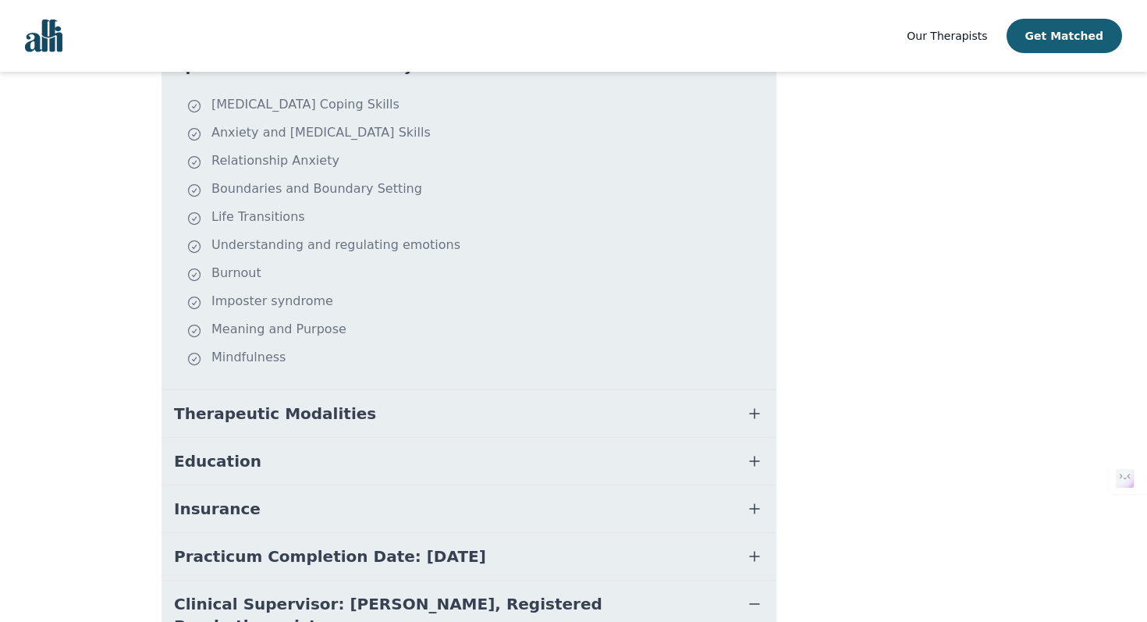
click at [387, 409] on button "Therapeutic Modalities" at bounding box center [469, 413] width 615 height 47
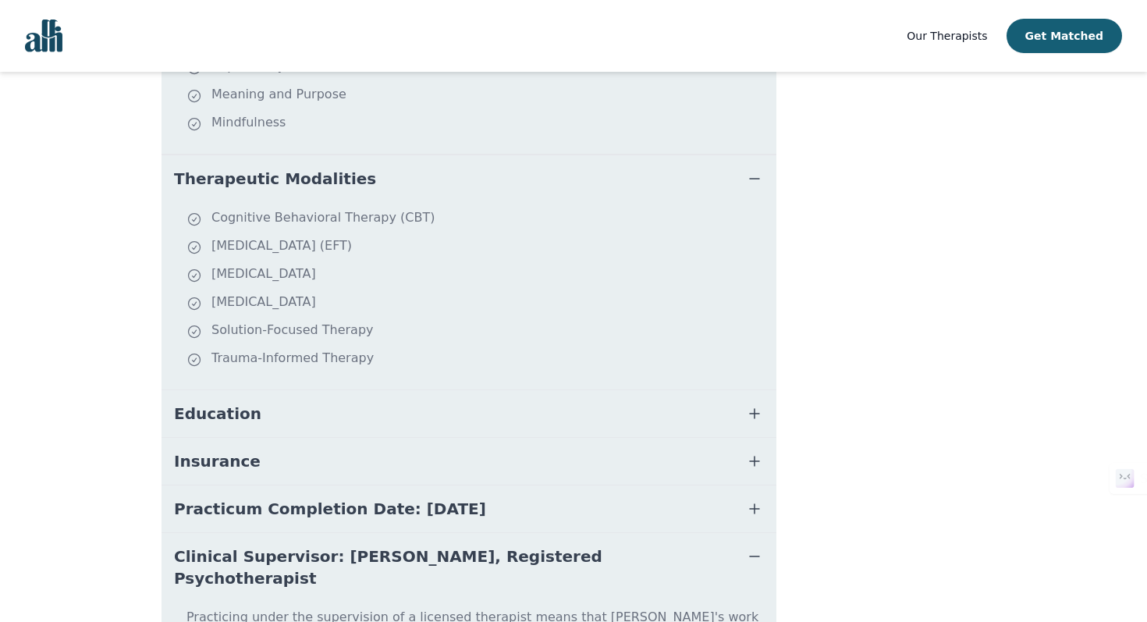
scroll to position [638, 0]
click at [379, 399] on button "Education" at bounding box center [469, 412] width 615 height 47
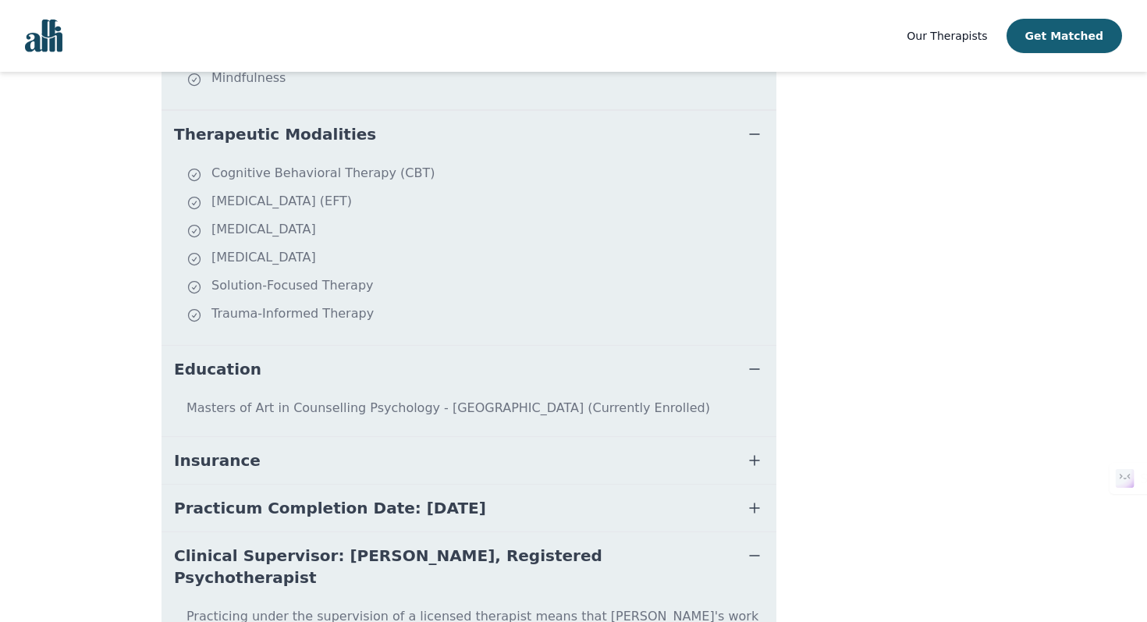
scroll to position [684, 0]
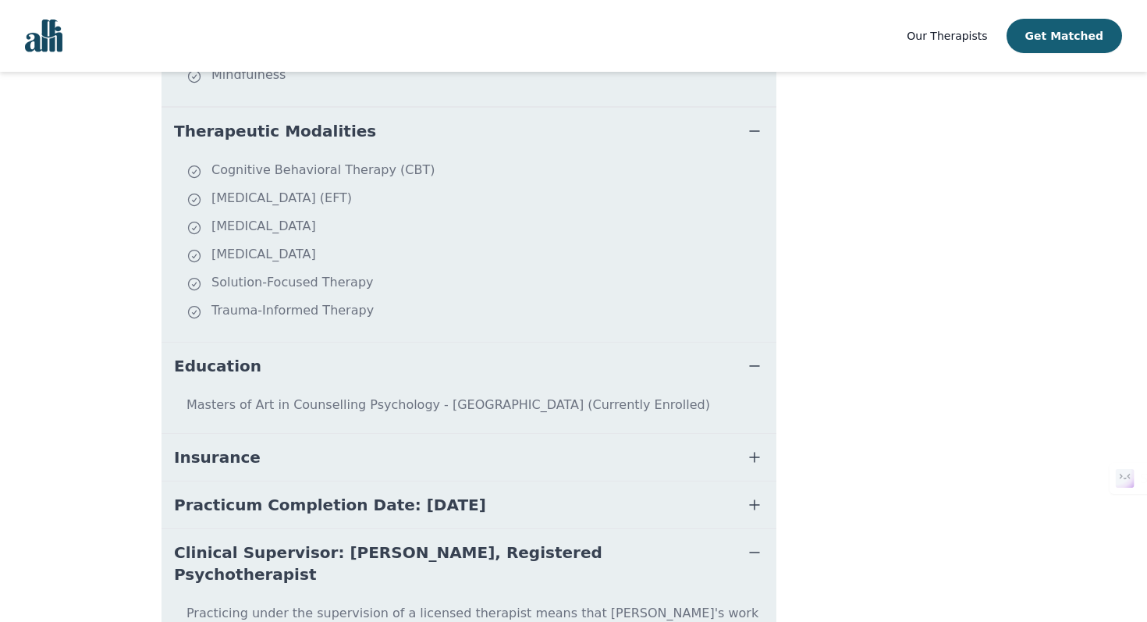
click at [316, 457] on button "Insurance" at bounding box center [469, 457] width 615 height 47
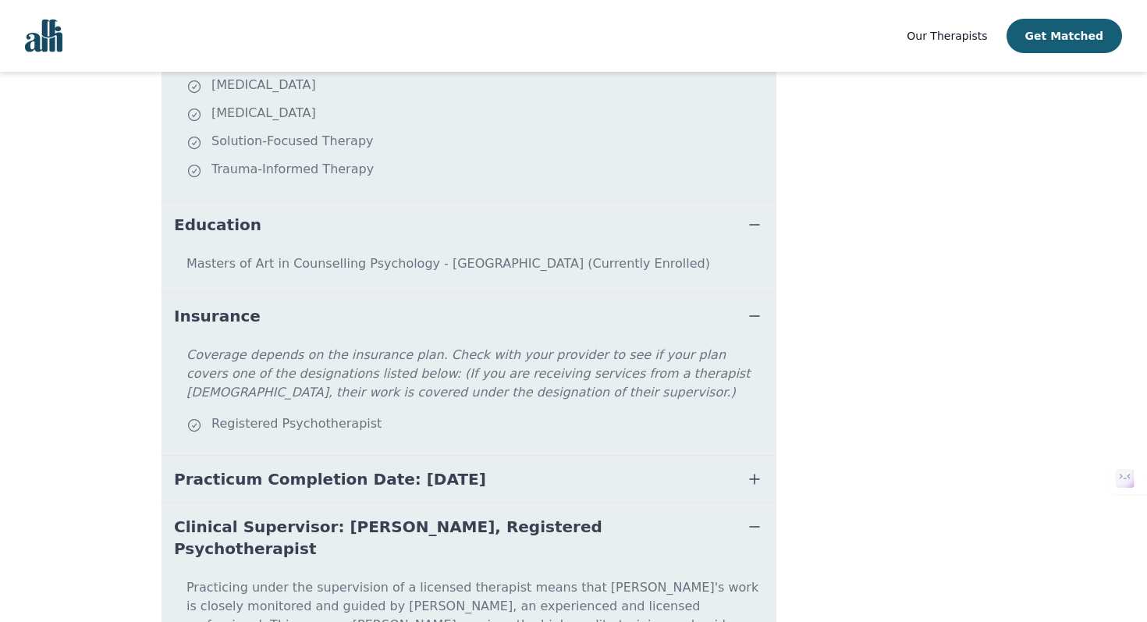
scroll to position [850, 0]
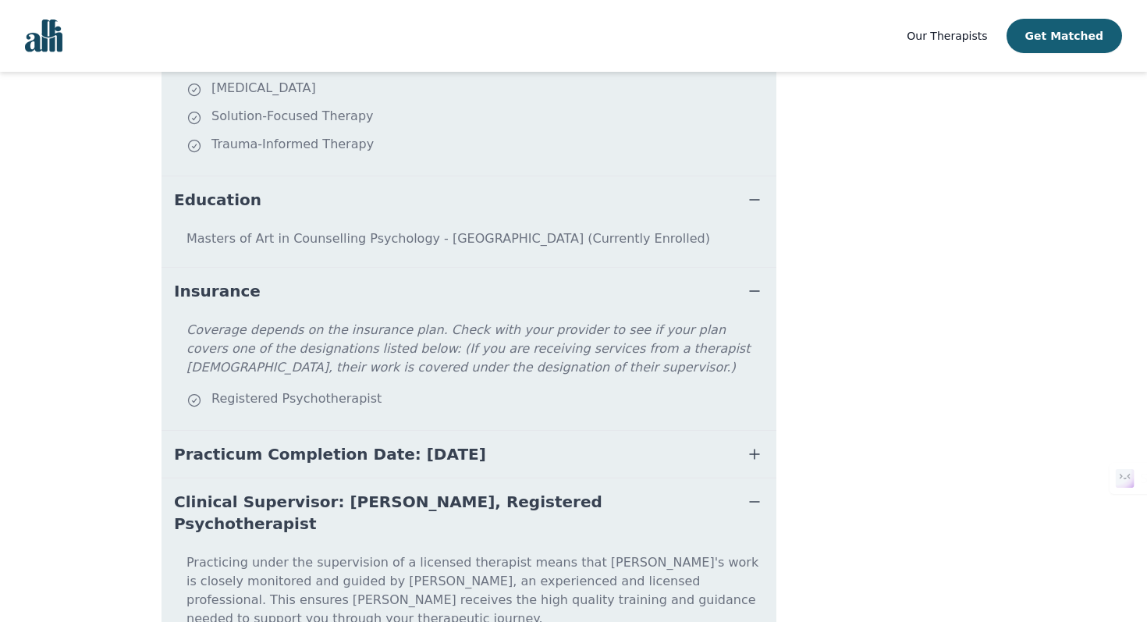
scroll to position [162, 0]
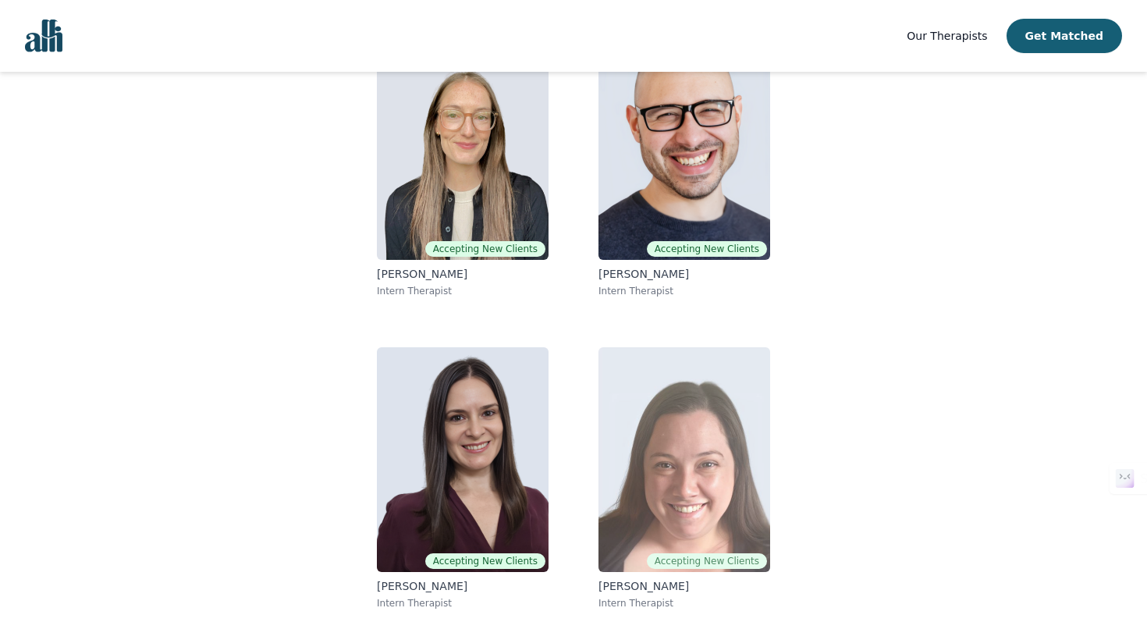
click at [657, 475] on img at bounding box center [685, 459] width 172 height 225
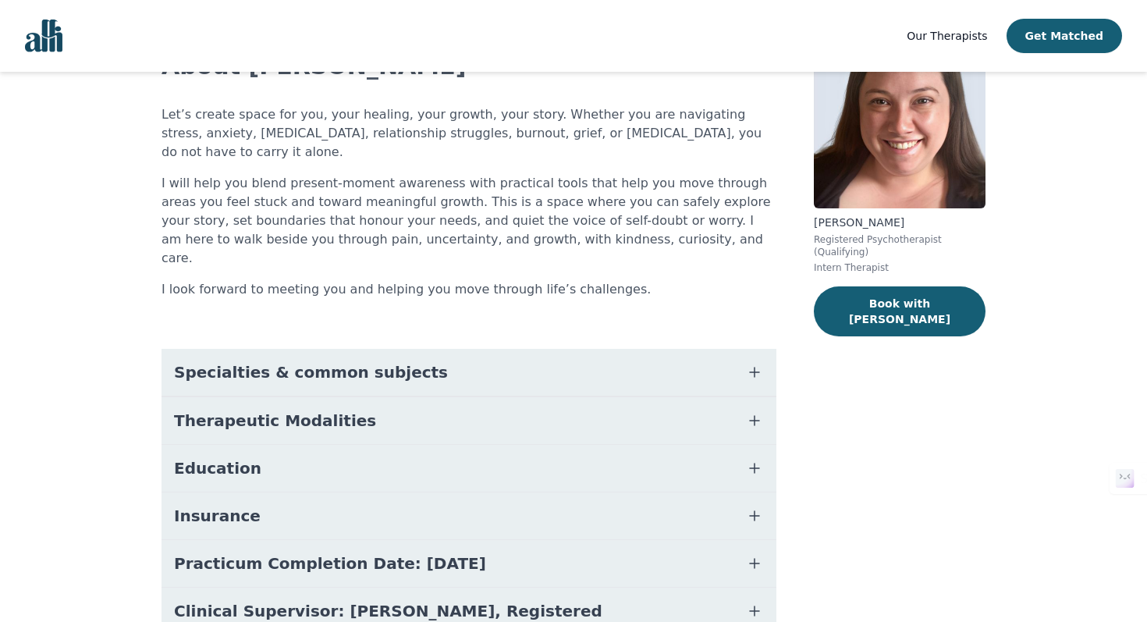
scroll to position [176, 0]
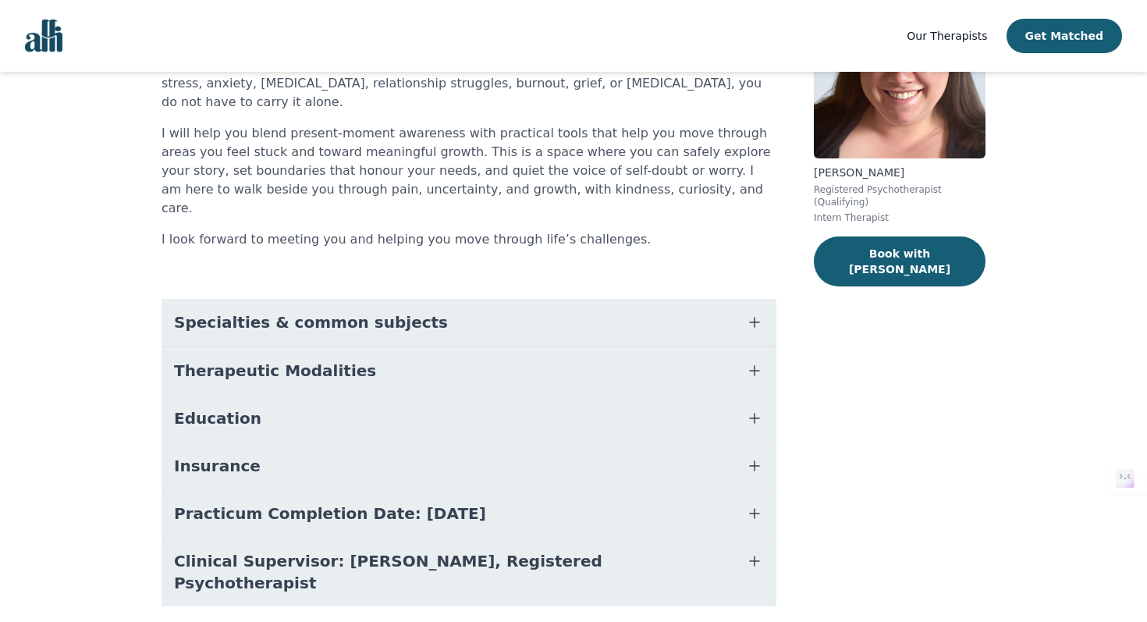
click at [517, 490] on button "Practicum Completion Date: [DATE]" at bounding box center [469, 513] width 615 height 47
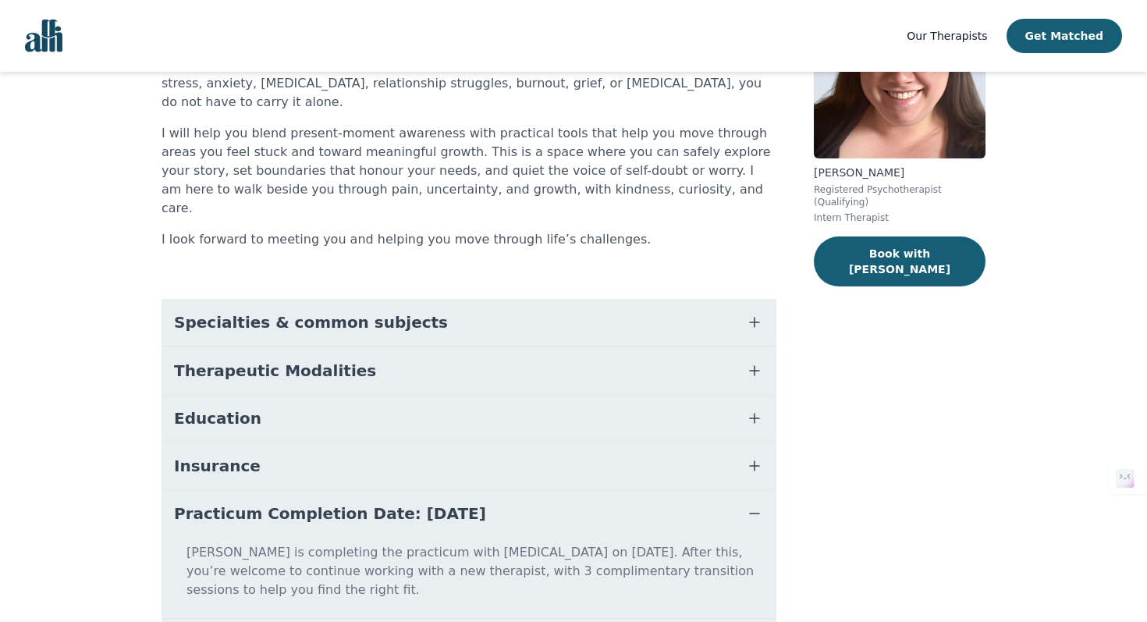
click at [415, 443] on button "Insurance" at bounding box center [469, 466] width 615 height 47
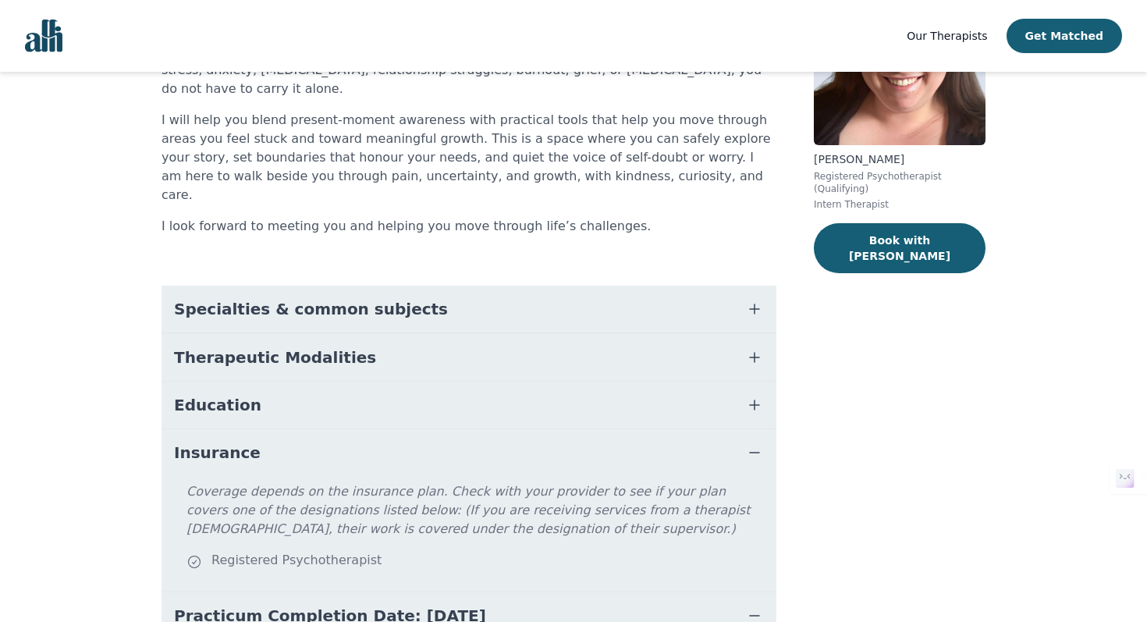
scroll to position [201, 0]
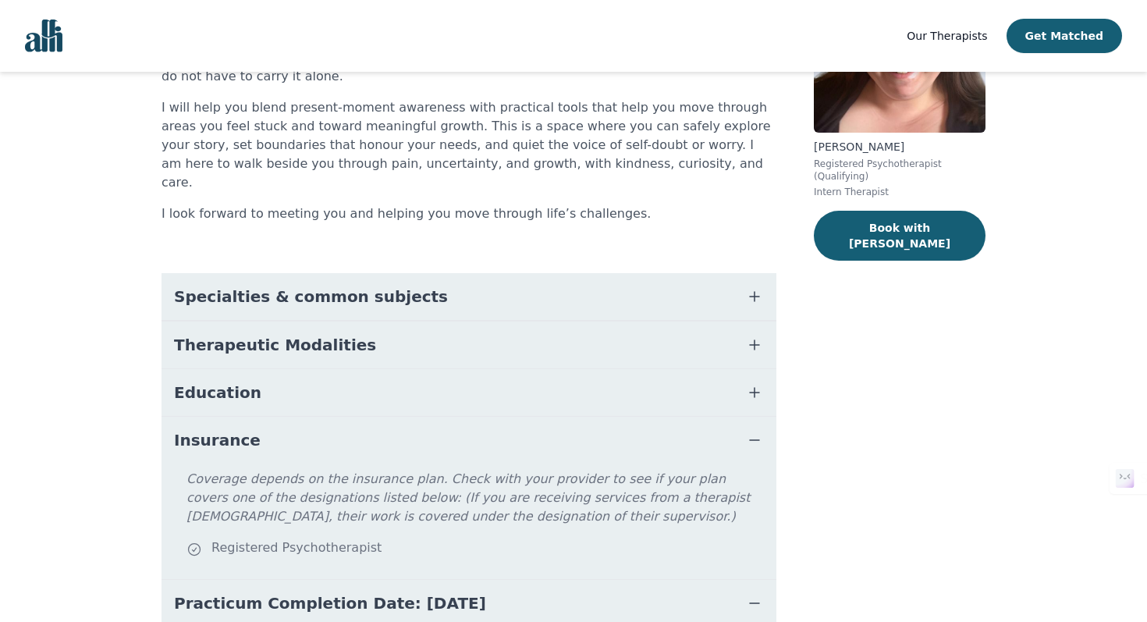
click at [430, 417] on button "Insurance" at bounding box center [469, 440] width 615 height 47
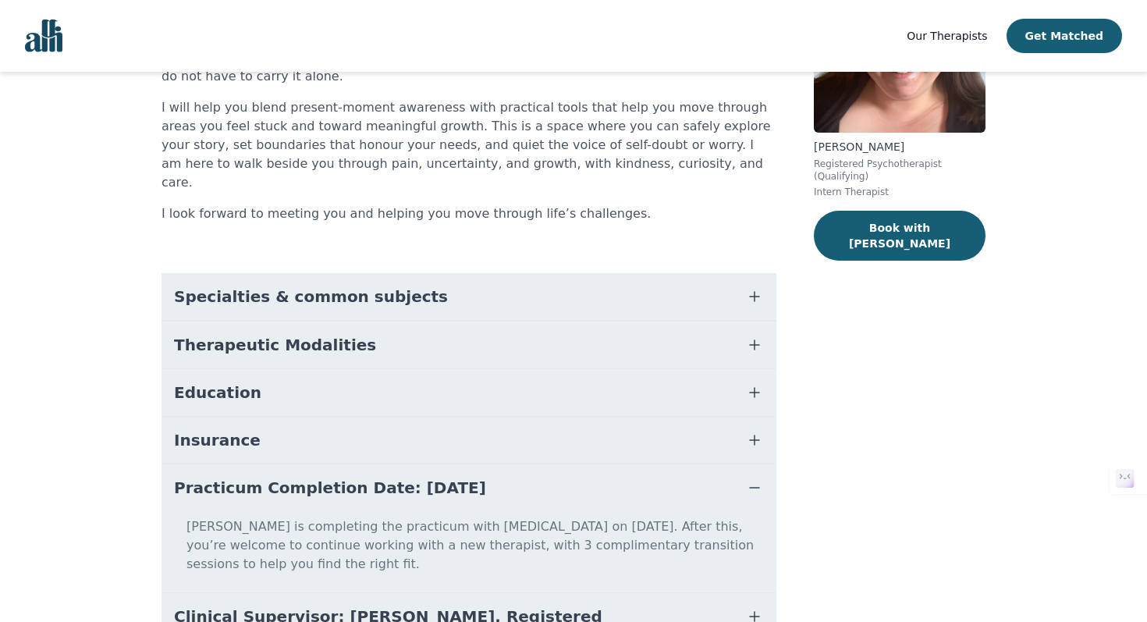
click at [432, 369] on button "Education" at bounding box center [469, 392] width 615 height 47
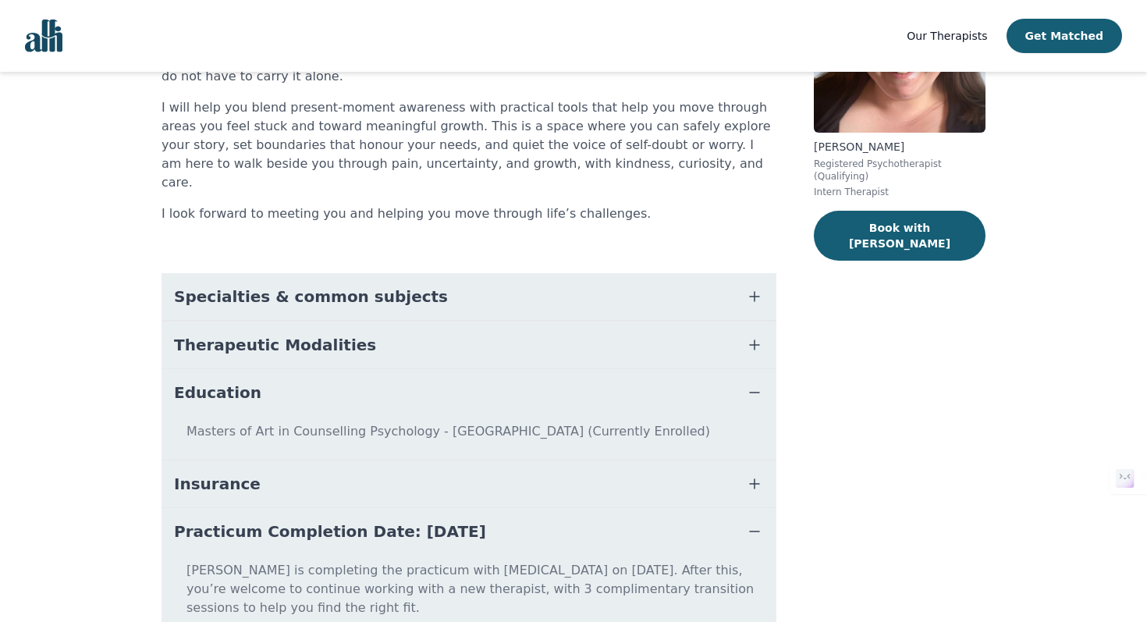
click at [442, 322] on button "Therapeutic Modalities" at bounding box center [469, 345] width 615 height 47
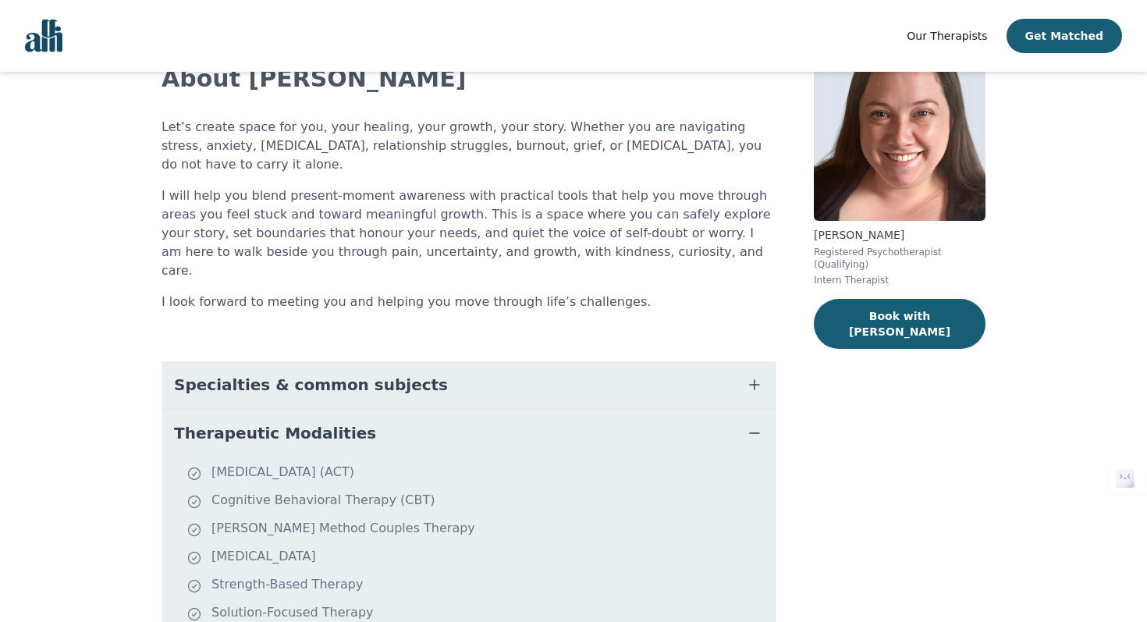
scroll to position [104, 0]
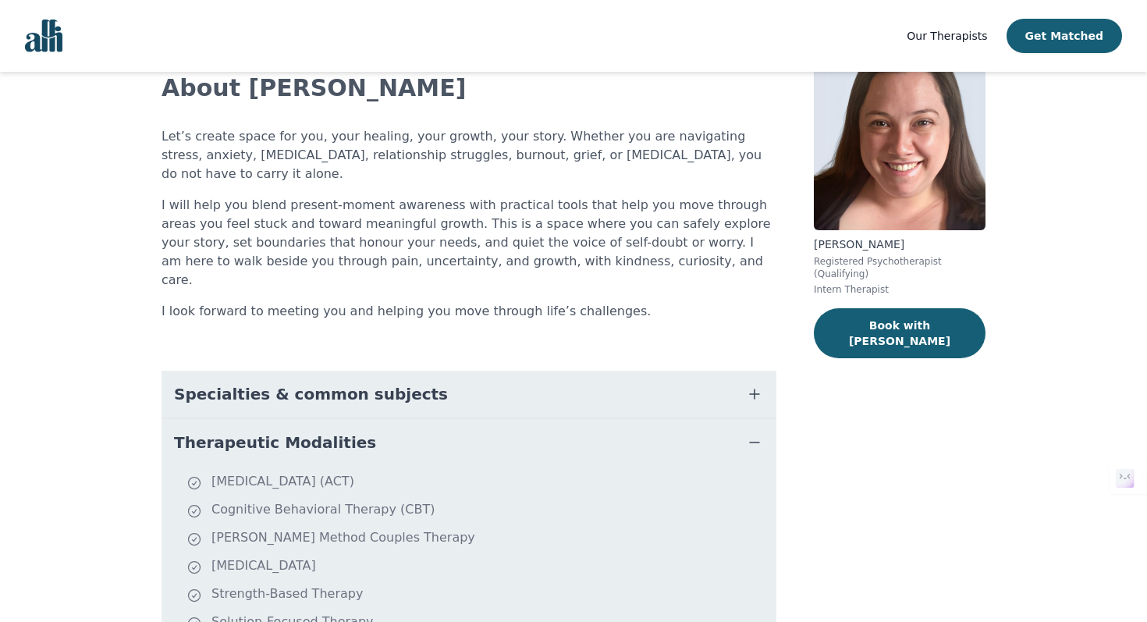
click at [414, 371] on button "Specialties & common subjects" at bounding box center [469, 394] width 615 height 47
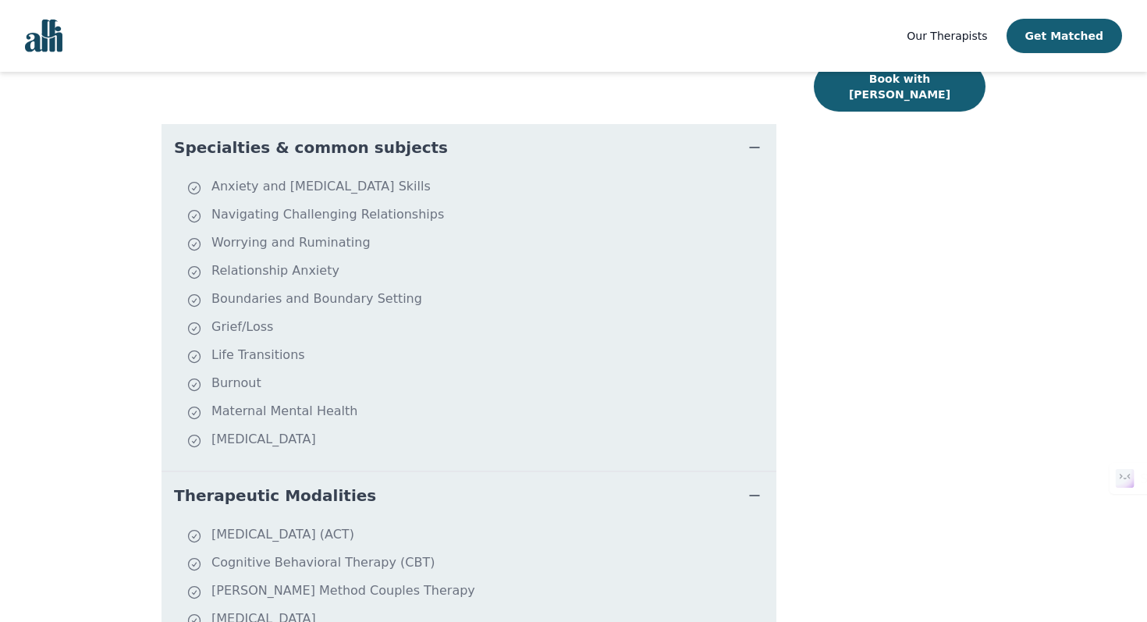
scroll to position [361, 0]
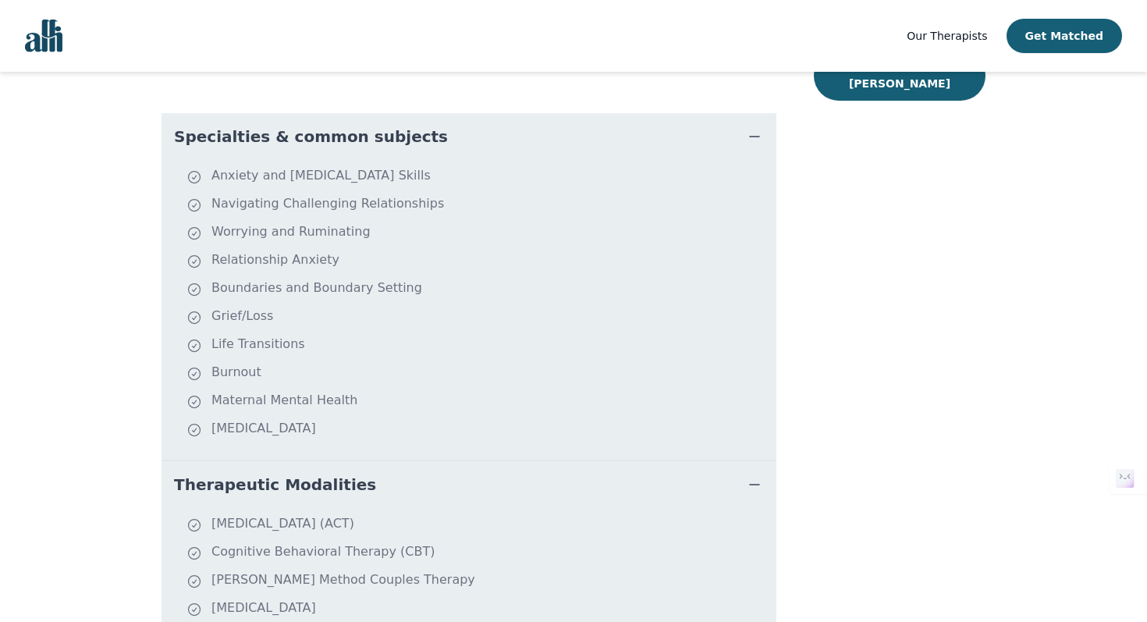
click at [300, 251] on li "Relationship Anxiety" at bounding box center [479, 262] width 584 height 22
click at [301, 222] on li "Worrying and Ruminating" at bounding box center [479, 233] width 584 height 22
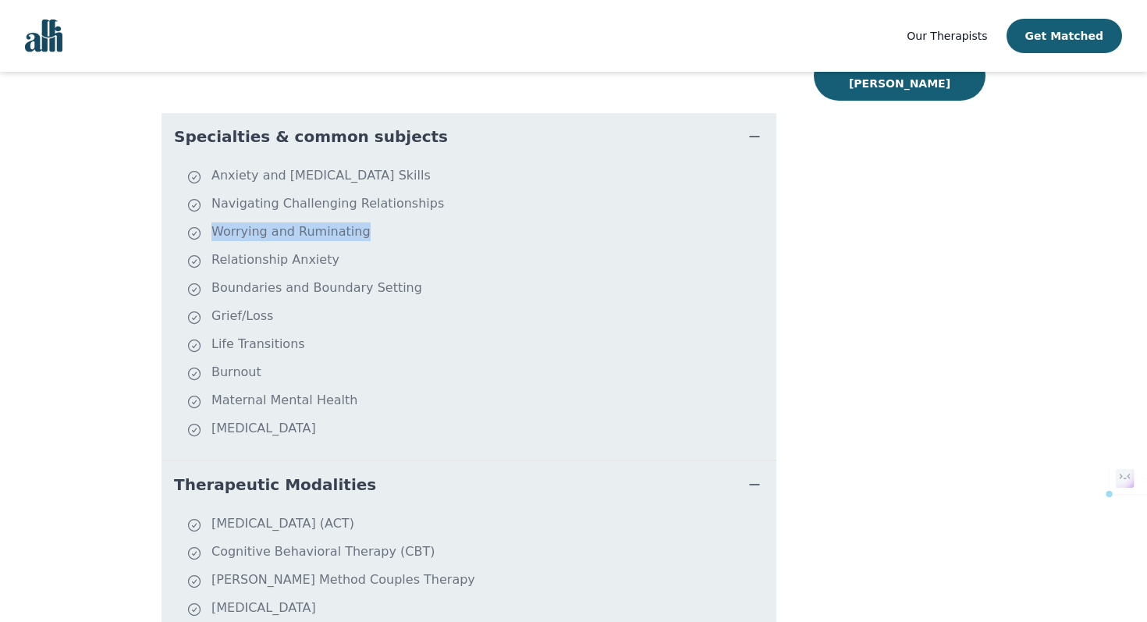
click at [301, 222] on li "Worrying and Ruminating" at bounding box center [479, 233] width 584 height 22
click at [300, 263] on ul "Anxiety and [MEDICAL_DATA] Skills Navigating Challenging Relationships Worrying…" at bounding box center [469, 309] width 603 height 287
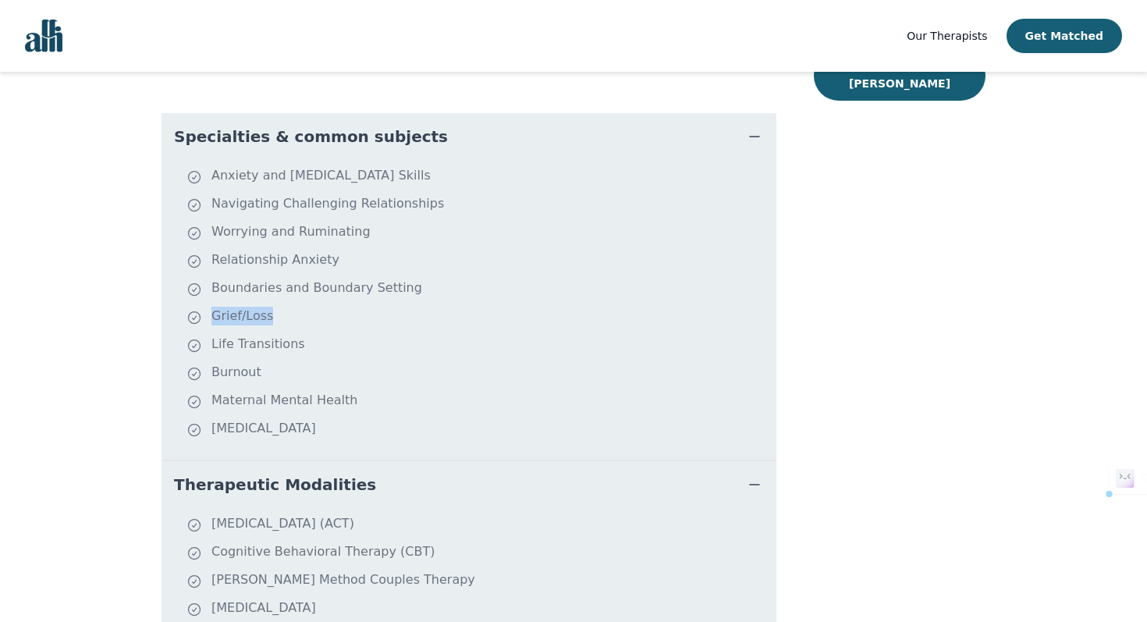
click at [275, 292] on ul "Anxiety and [MEDICAL_DATA] Skills Navigating Challenging Relationships Worrying…" at bounding box center [469, 309] width 603 height 287
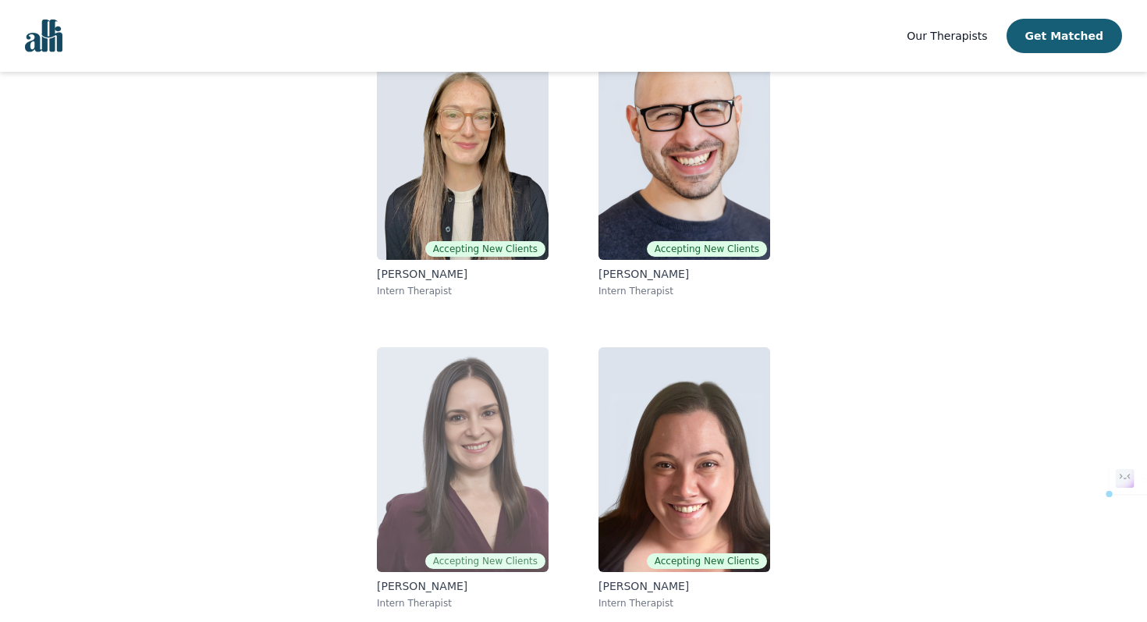
click at [418, 437] on img at bounding box center [463, 459] width 172 height 225
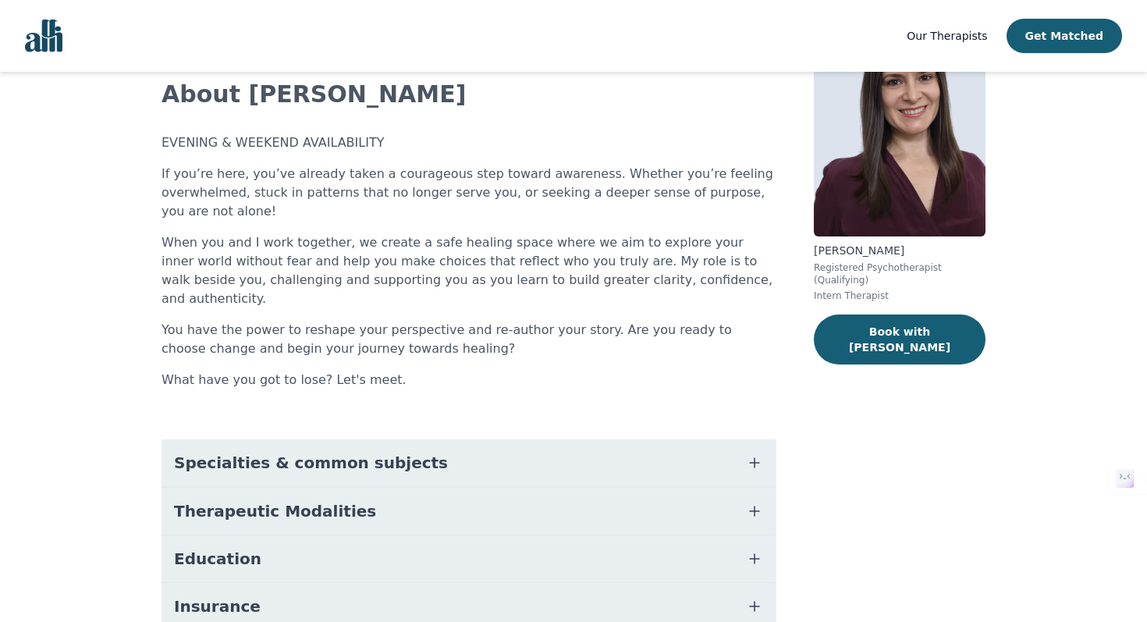
scroll to position [112, 0]
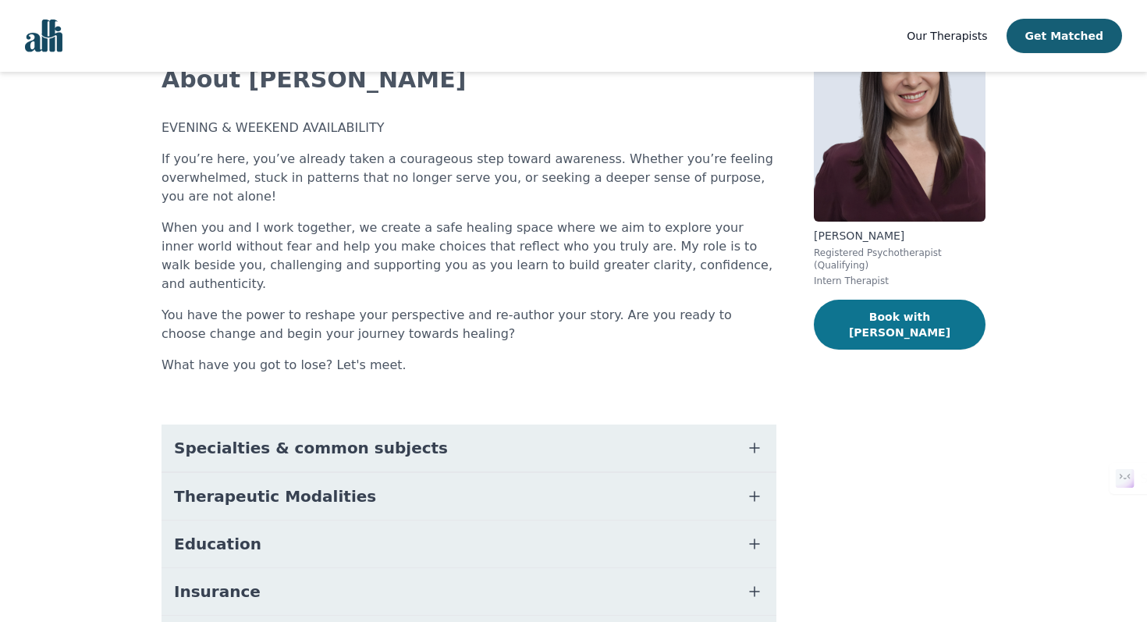
click at [874, 326] on button "Book with [PERSON_NAME]" at bounding box center [900, 325] width 172 height 50
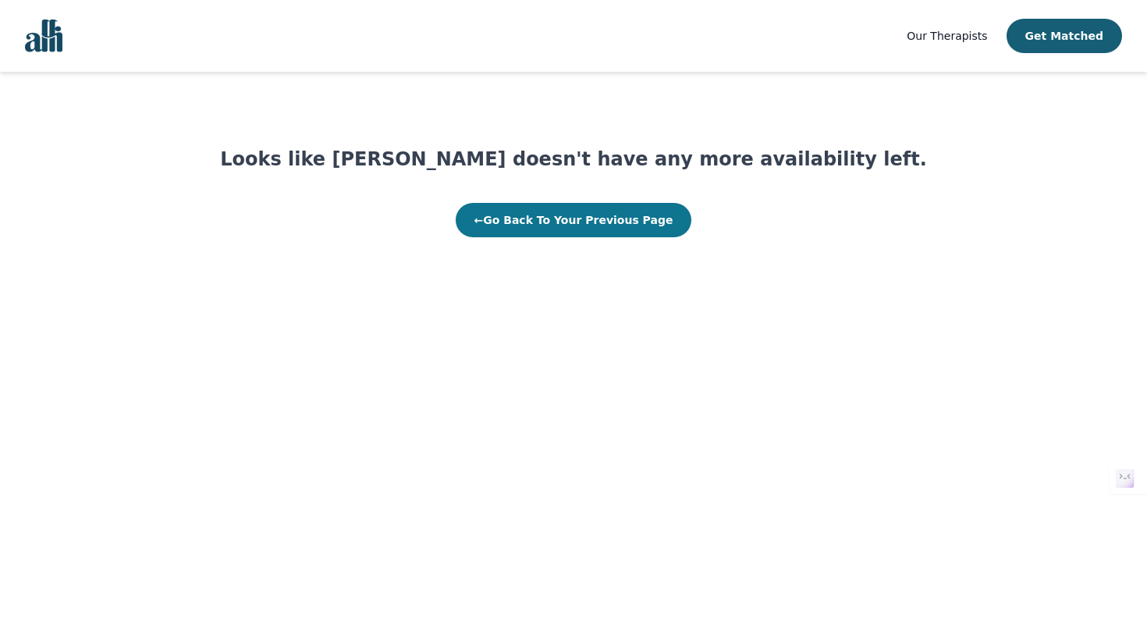
click at [659, 226] on button "← Go Back To Your Previous Page" at bounding box center [574, 220] width 237 height 34
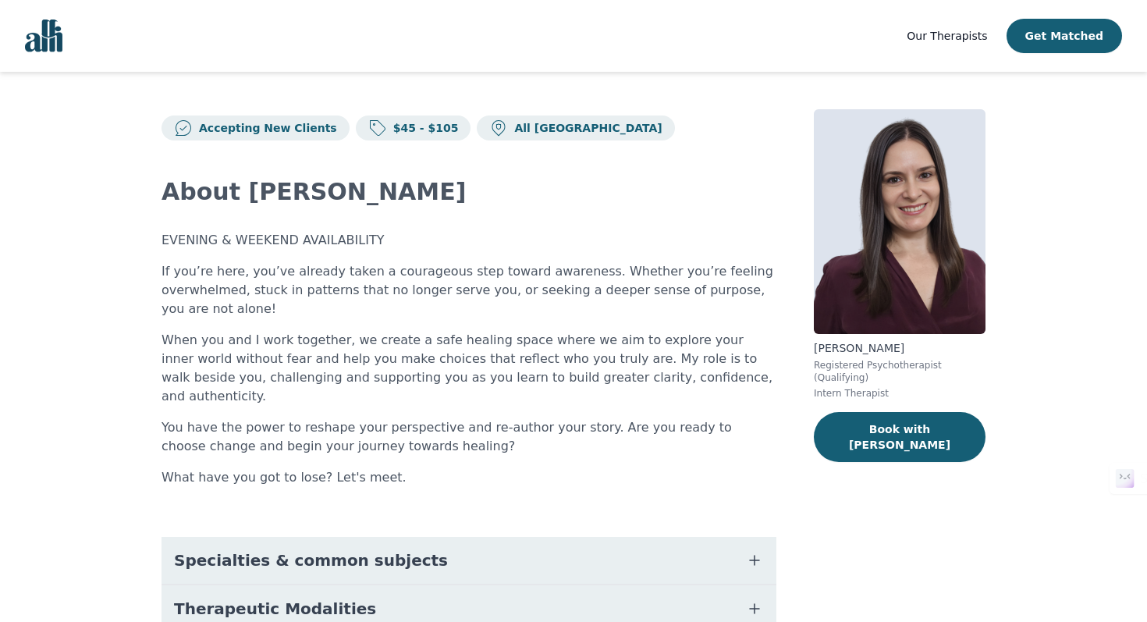
click at [886, 351] on p "[PERSON_NAME]" at bounding box center [900, 348] width 172 height 16
copy p "[PERSON_NAME]"
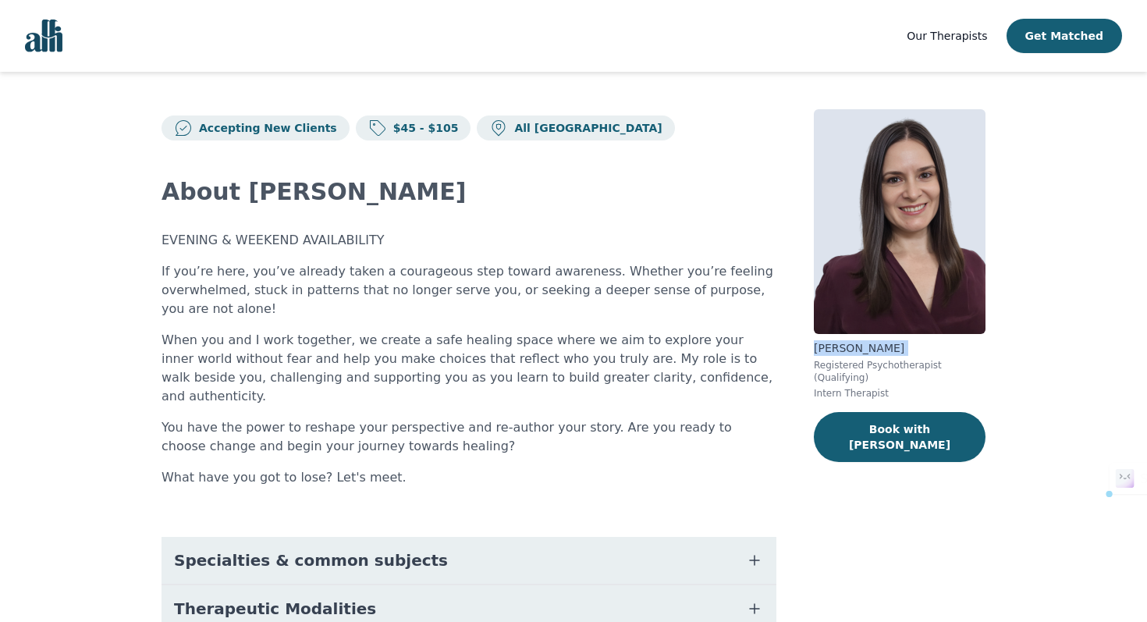
click at [40, 33] on img "Global" at bounding box center [43, 36] width 37 height 33
